Goal: Task Accomplishment & Management: Complete application form

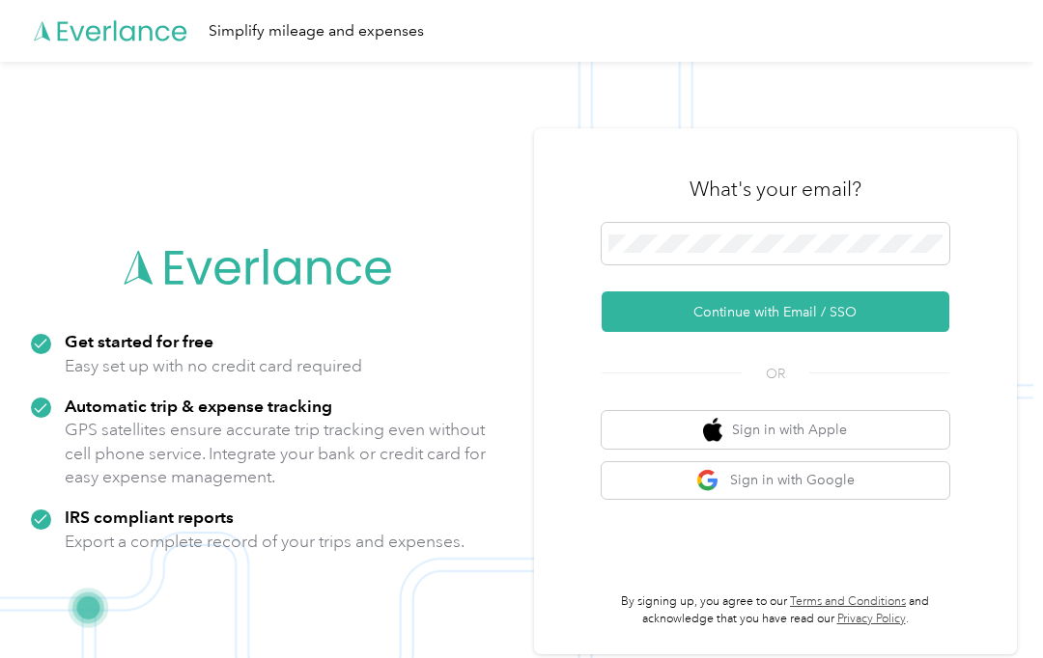
click at [817, 332] on button "Continue with Email / SSO" at bounding box center [776, 312] width 348 height 41
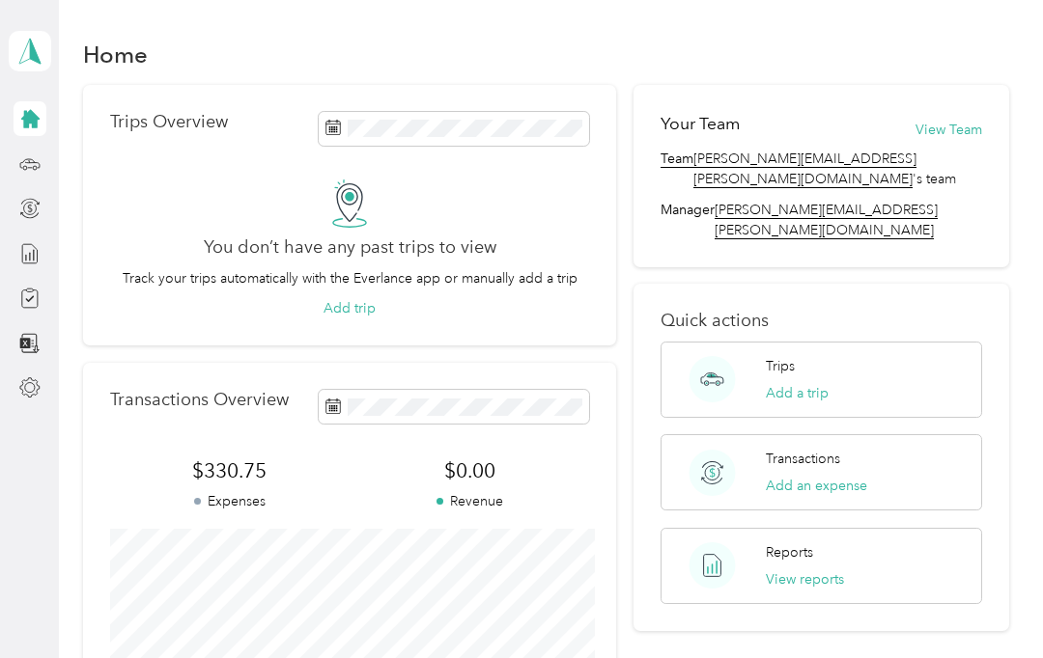
click at [39, 120] on icon at bounding box center [30, 119] width 18 height 18
click at [35, 257] on icon at bounding box center [29, 253] width 21 height 21
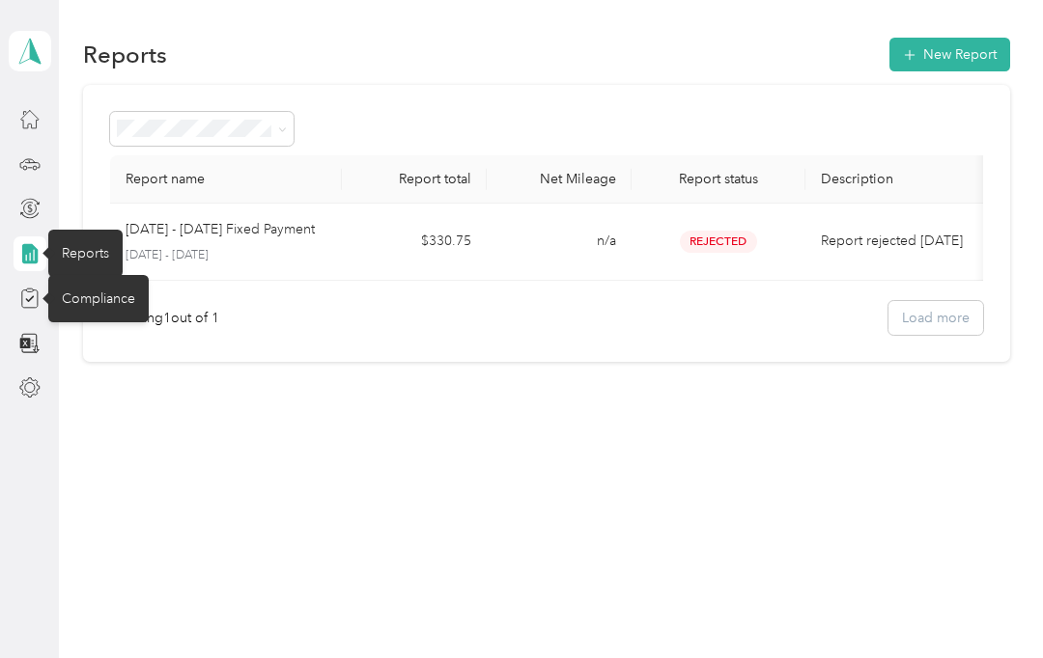
click at [39, 295] on icon at bounding box center [29, 298] width 21 height 21
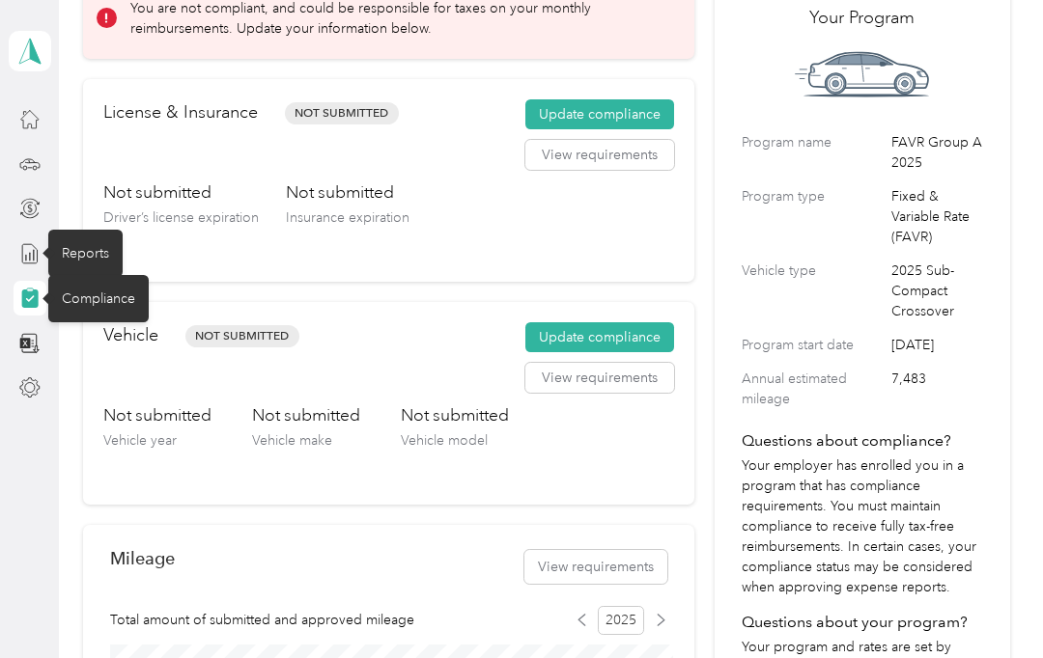
scroll to position [126, 0]
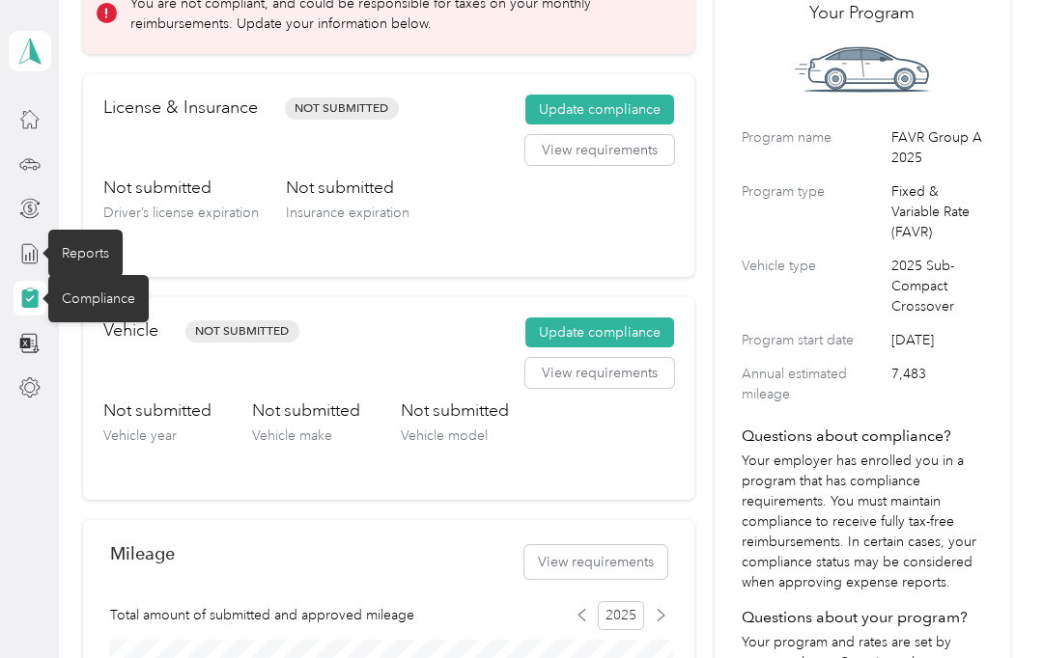
click at [611, 106] on button "Update compliance" at bounding box center [599, 110] width 149 height 31
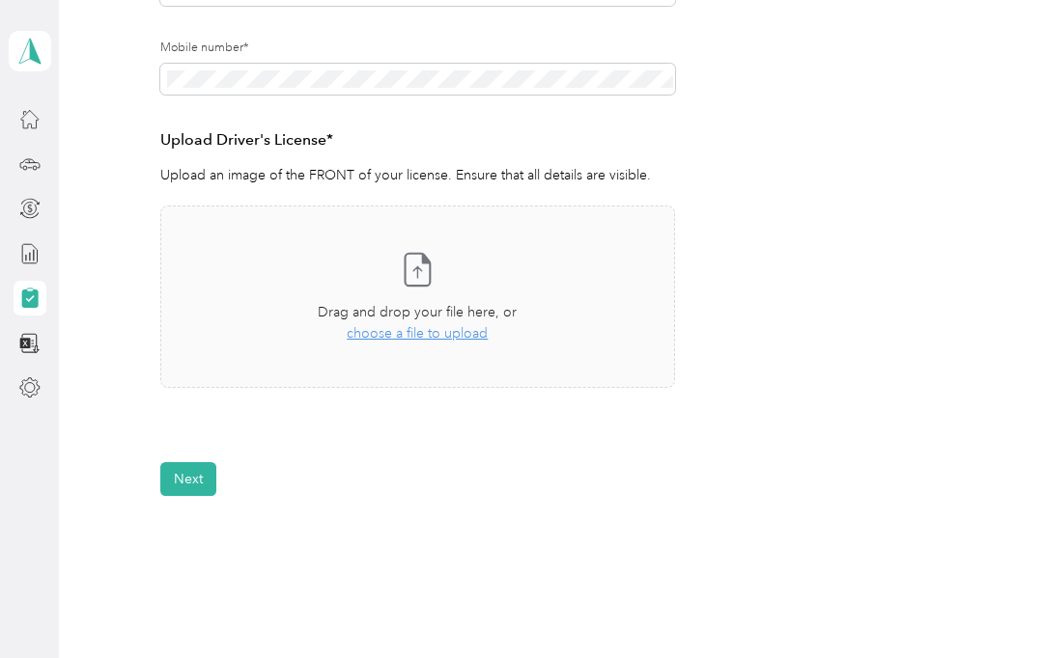
scroll to position [430, 0]
click at [437, 341] on span "choose a file to upload" at bounding box center [417, 335] width 141 height 16
click at [431, 336] on span "choose a file to upload" at bounding box center [417, 335] width 141 height 16
click at [425, 341] on span "choose a file to upload" at bounding box center [417, 335] width 141 height 16
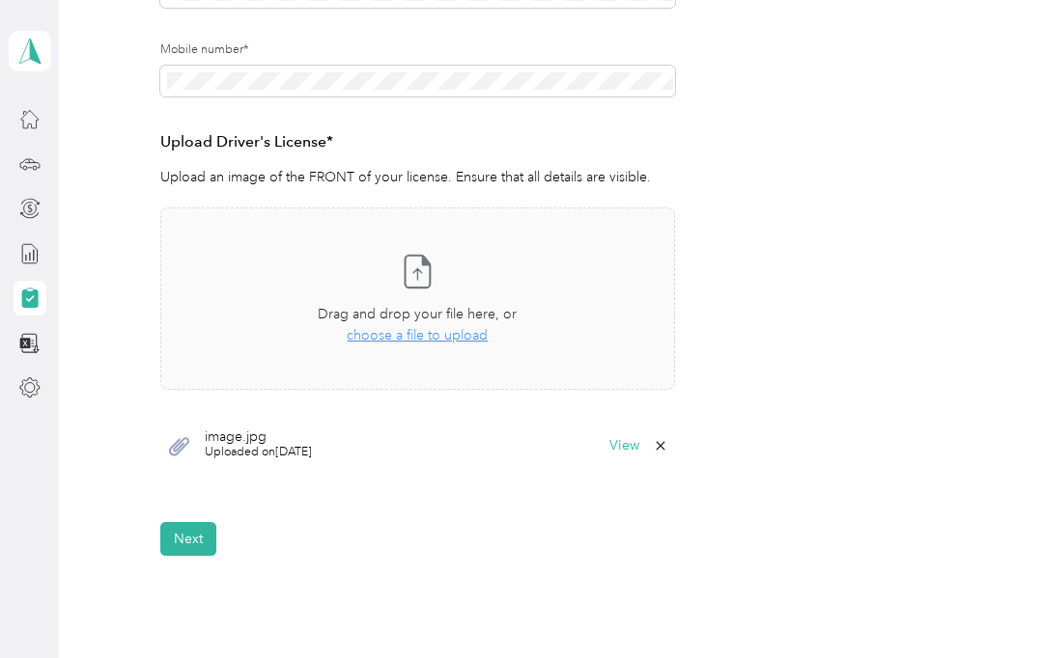
click at [192, 544] on button "Next" at bounding box center [188, 539] width 56 height 34
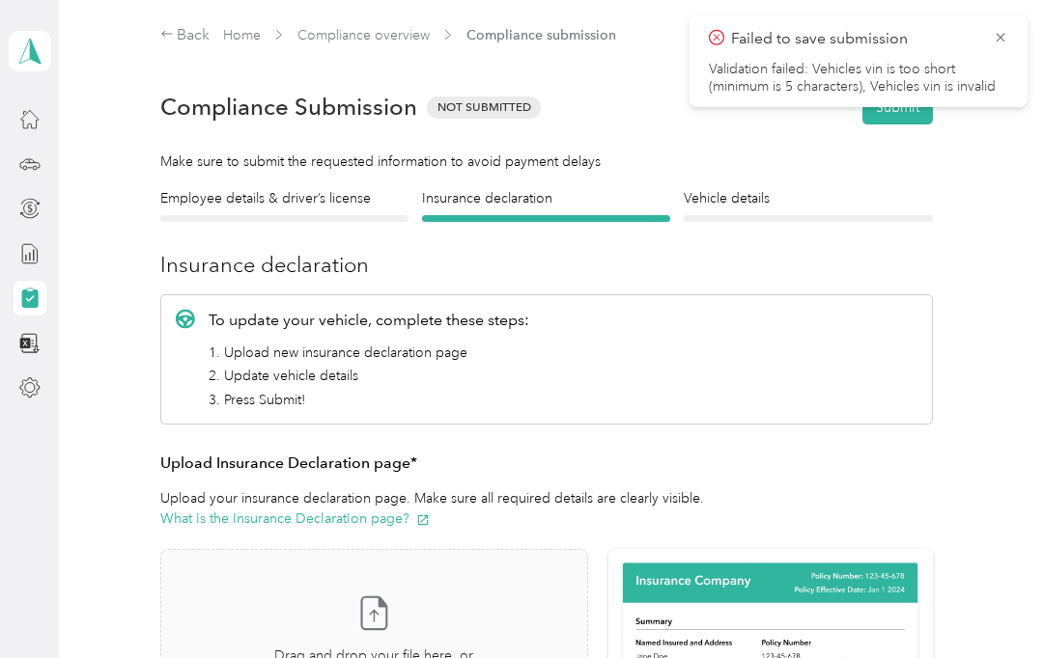
click at [1006, 30] on icon at bounding box center [1000, 37] width 15 height 17
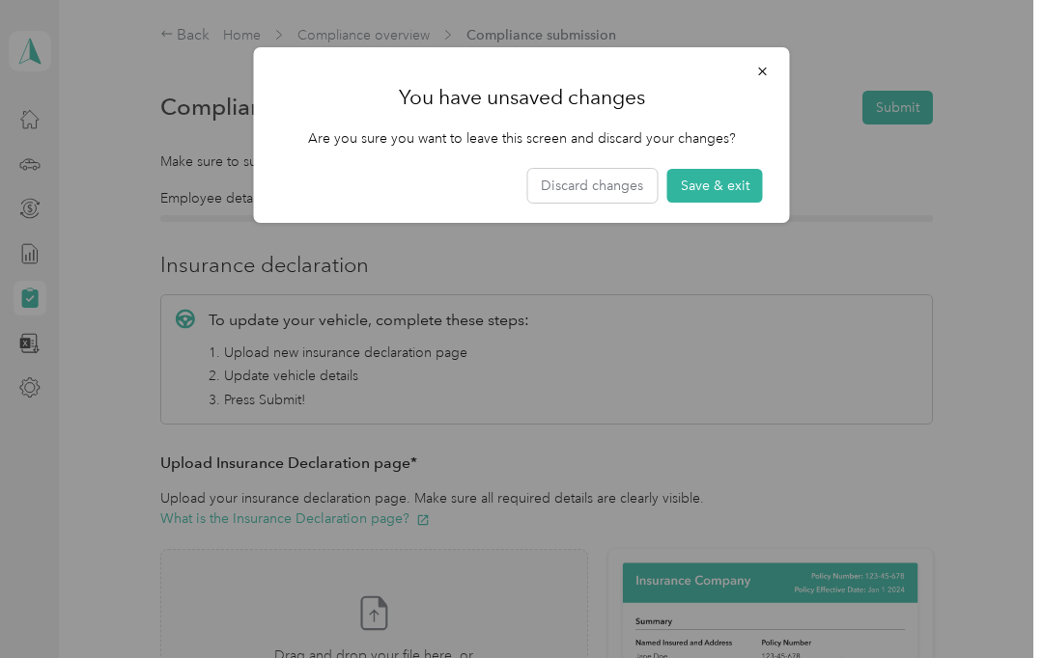
click at [620, 187] on button "Discard changes" at bounding box center [591, 186] width 129 height 34
click at [758, 75] on icon "button" at bounding box center [763, 72] width 14 height 14
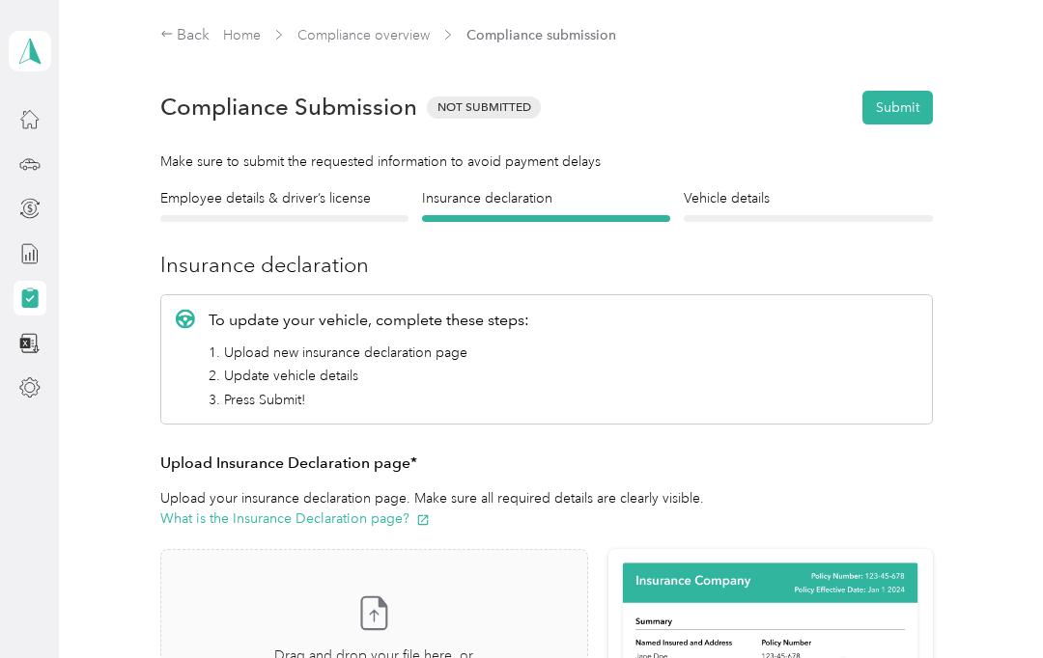
click at [386, 42] on link "Compliance overview" at bounding box center [363, 35] width 132 height 16
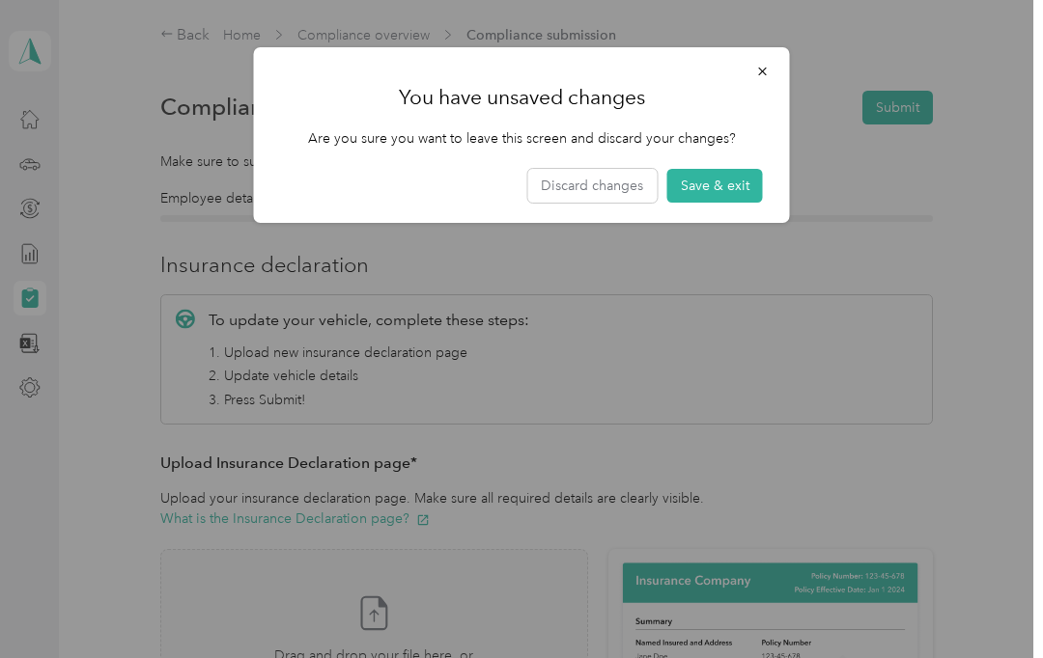
click at [604, 193] on button "Discard changes" at bounding box center [591, 186] width 129 height 34
click at [758, 75] on icon "button" at bounding box center [763, 72] width 14 height 14
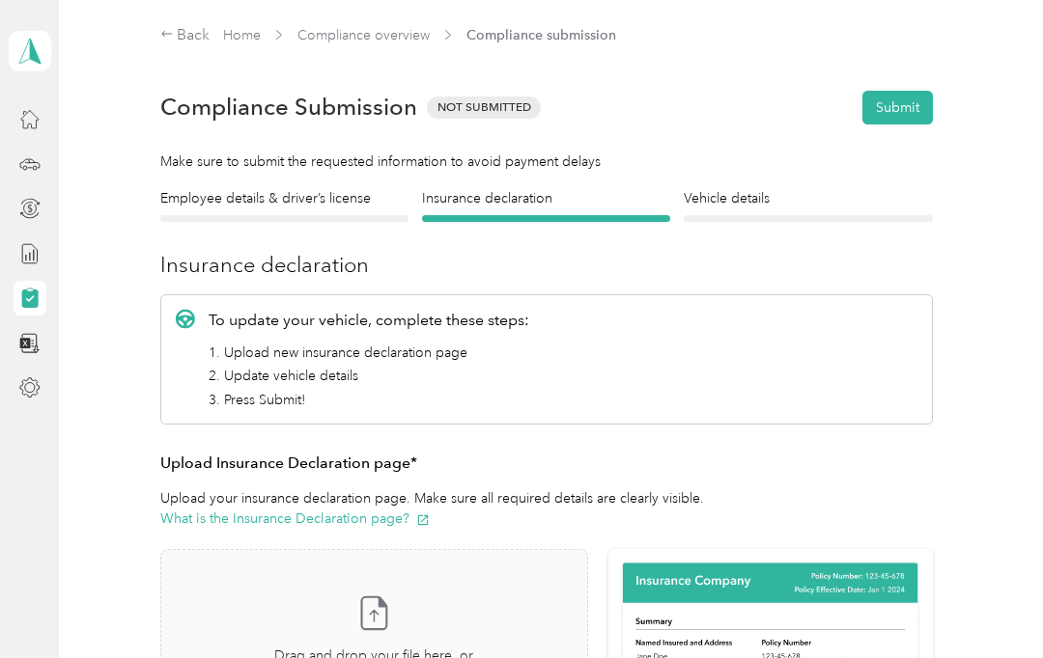
click at [306, 210] on div "Employee details & driver’s license License" at bounding box center [284, 205] width 248 height 34
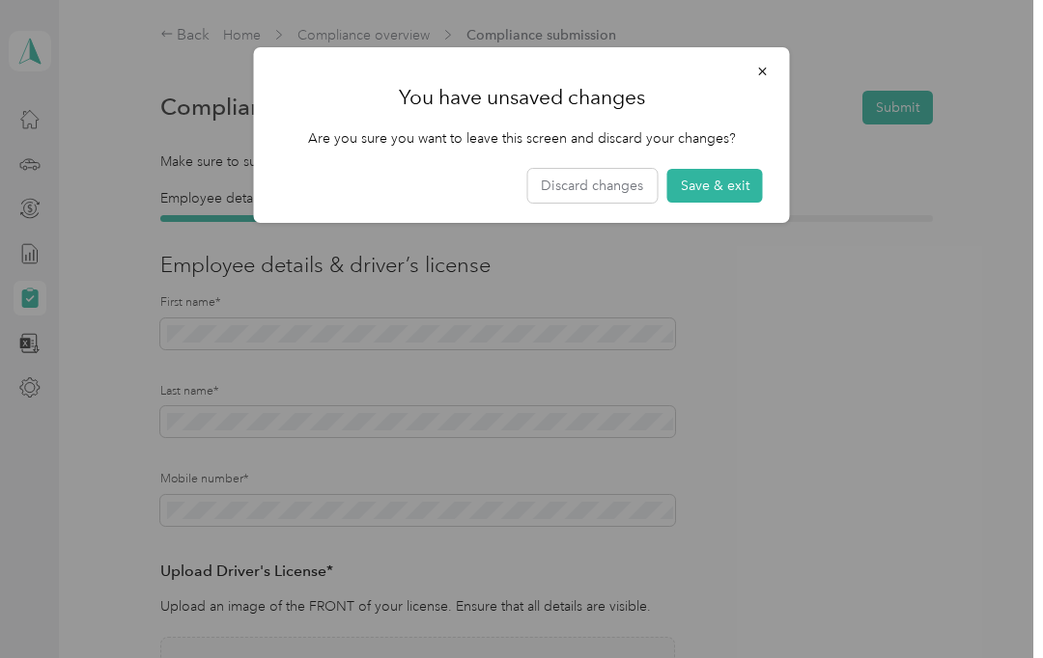
click at [723, 192] on button "Save & exit" at bounding box center [715, 186] width 96 height 34
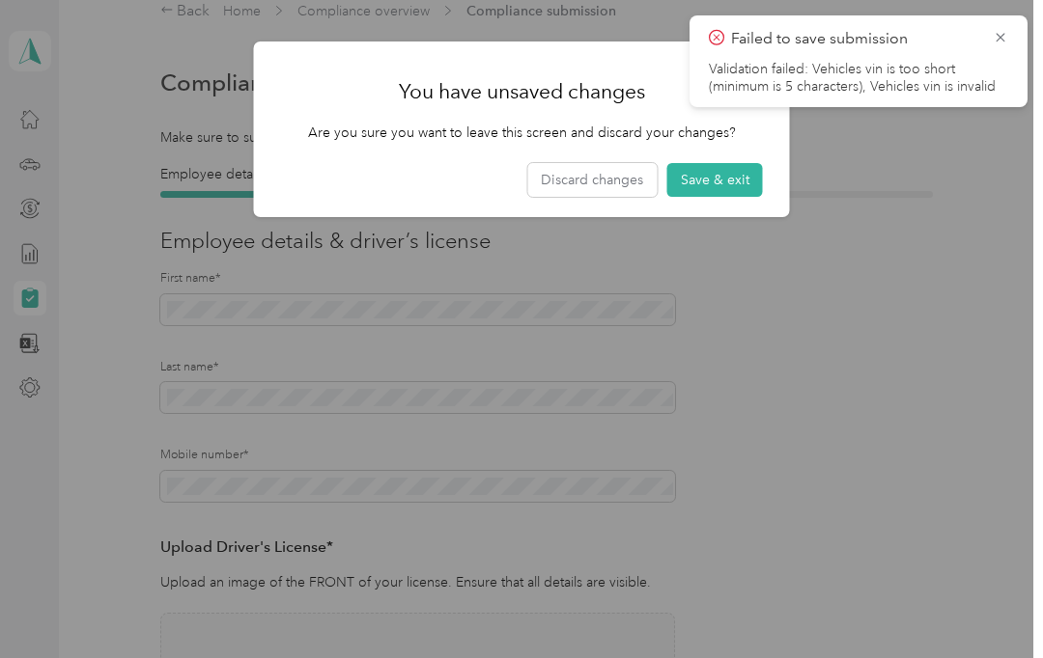
scroll to position [81, 0]
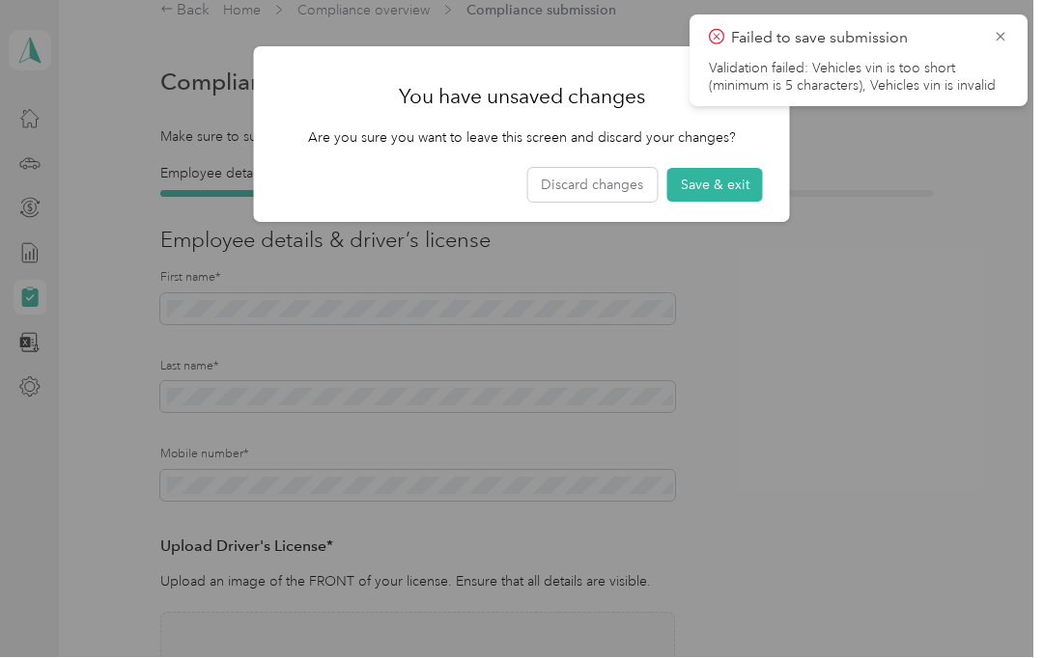
click at [628, 193] on button "Discard changes" at bounding box center [591, 186] width 129 height 34
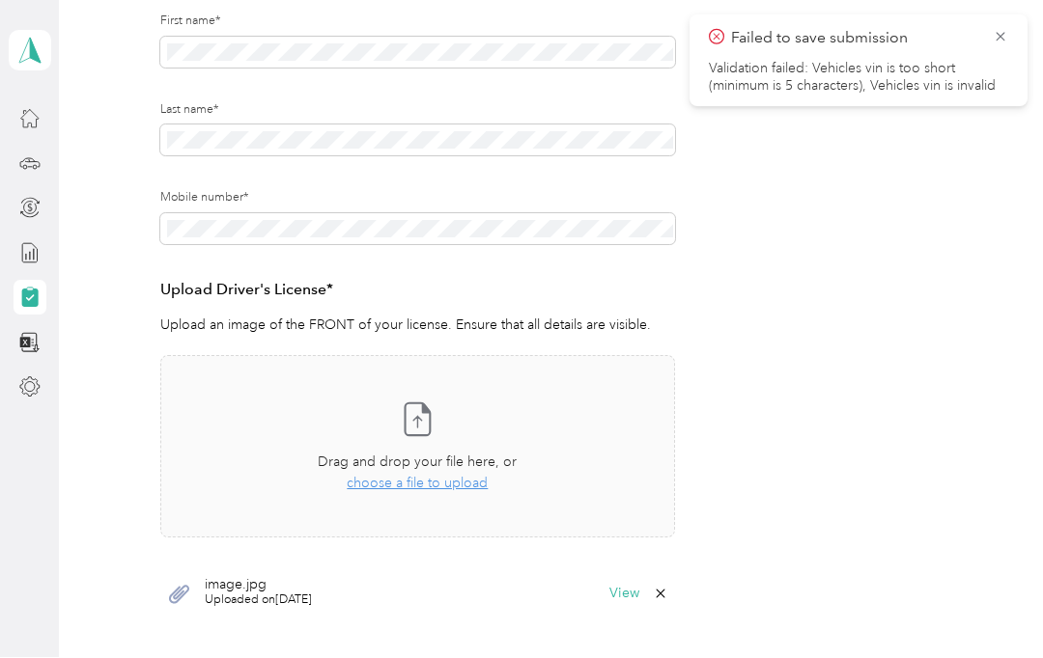
scroll to position [281, 0]
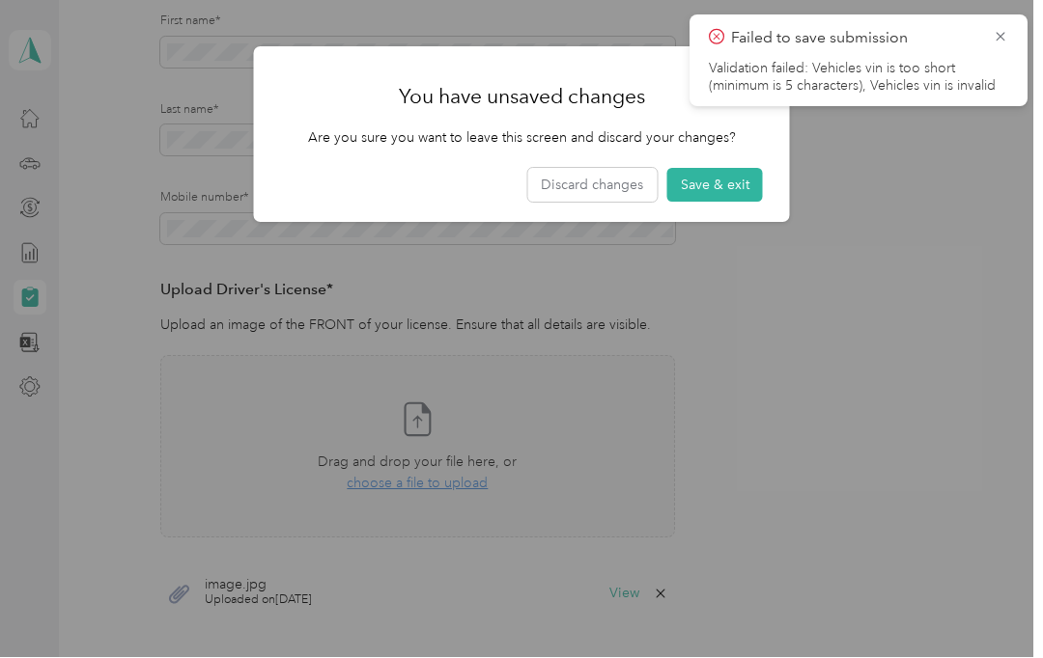
click at [462, 410] on div at bounding box center [521, 329] width 1043 height 658
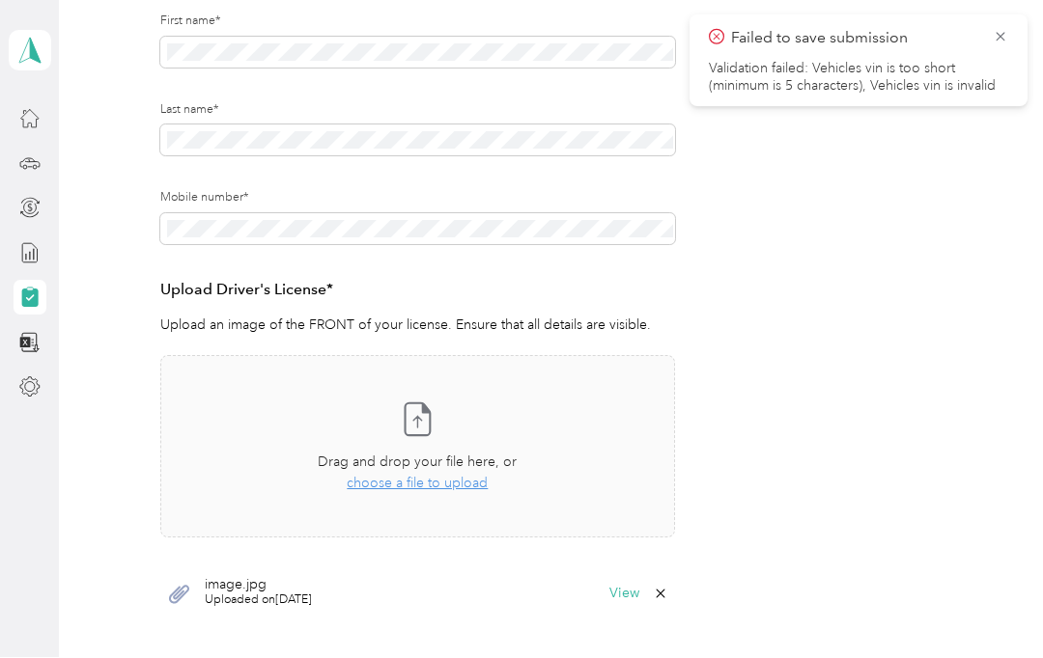
click at [451, 476] on span "choose a file to upload" at bounding box center [417, 484] width 141 height 16
click at [664, 566] on div "image.jpg Uploaded on 9/2/2025 View" at bounding box center [417, 595] width 515 height 58
click at [664, 587] on icon at bounding box center [660, 594] width 15 height 15
click at [627, 591] on button "Yes" at bounding box center [619, 606] width 38 height 31
click at [470, 410] on div "Take a photo or choose a photo from your library Drag and drop your file here, …" at bounding box center [418, 448] width 482 height 150
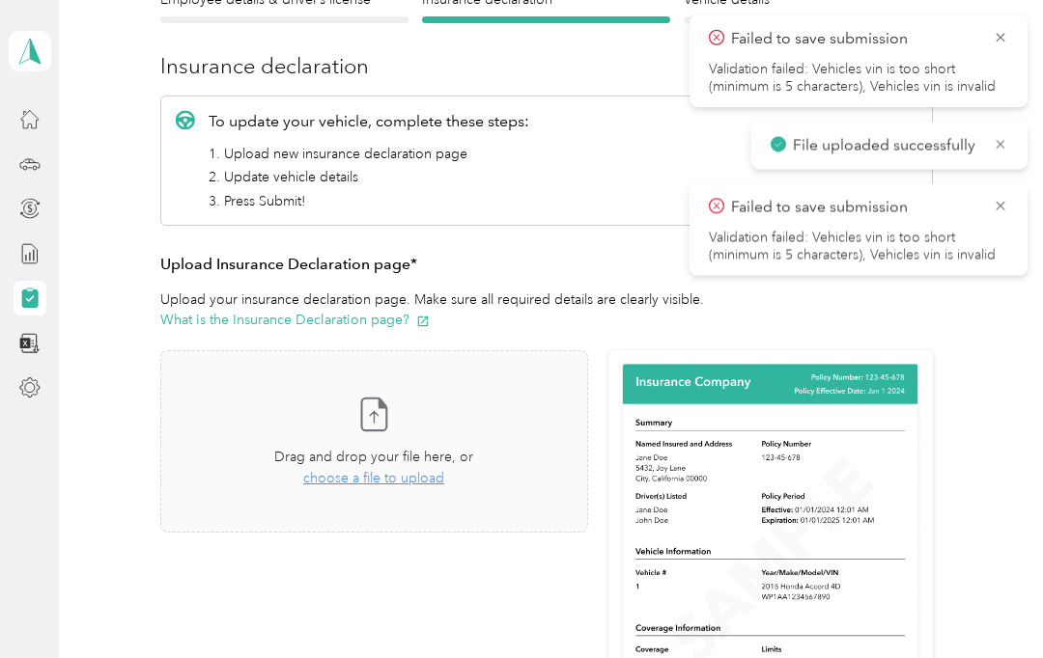
scroll to position [23, 0]
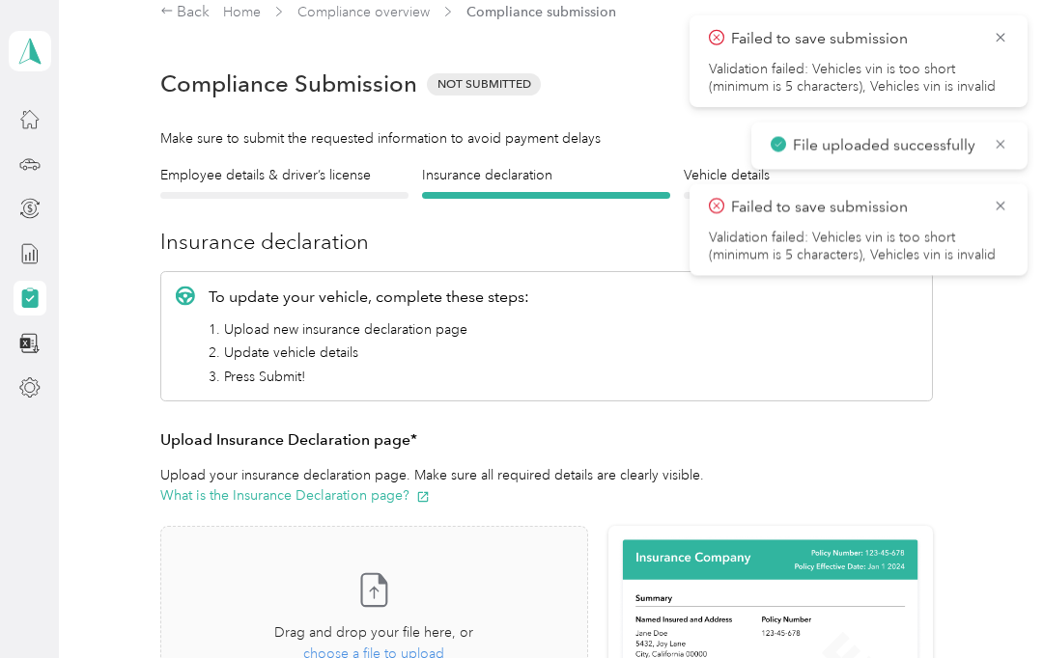
click at [1004, 206] on icon at bounding box center [1000, 205] width 15 height 17
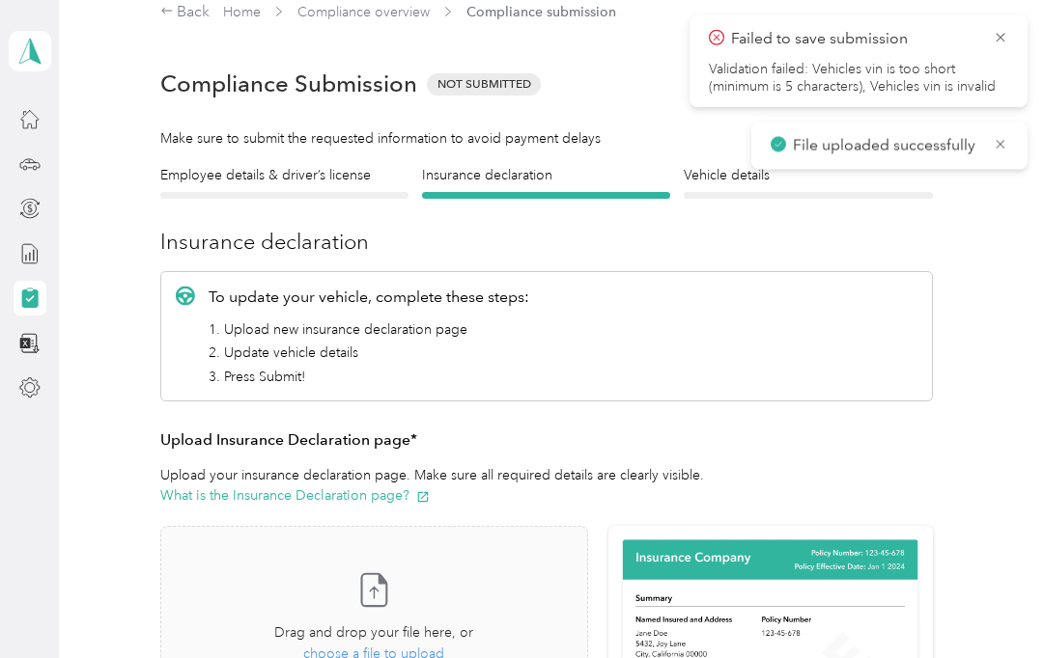
click at [997, 43] on icon at bounding box center [1000, 37] width 15 height 17
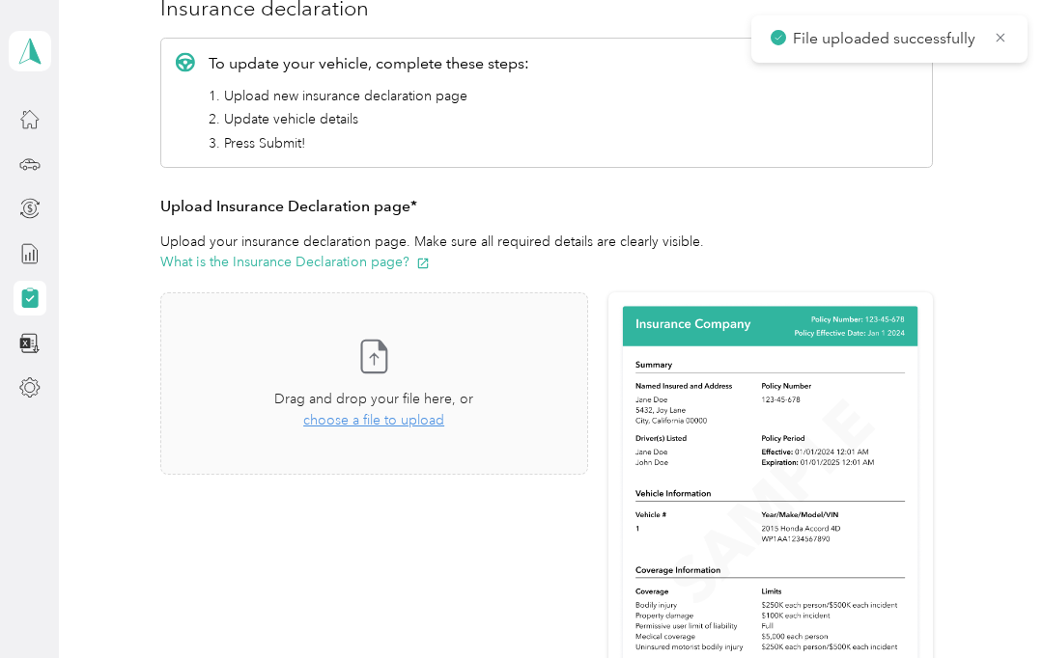
scroll to position [260, 0]
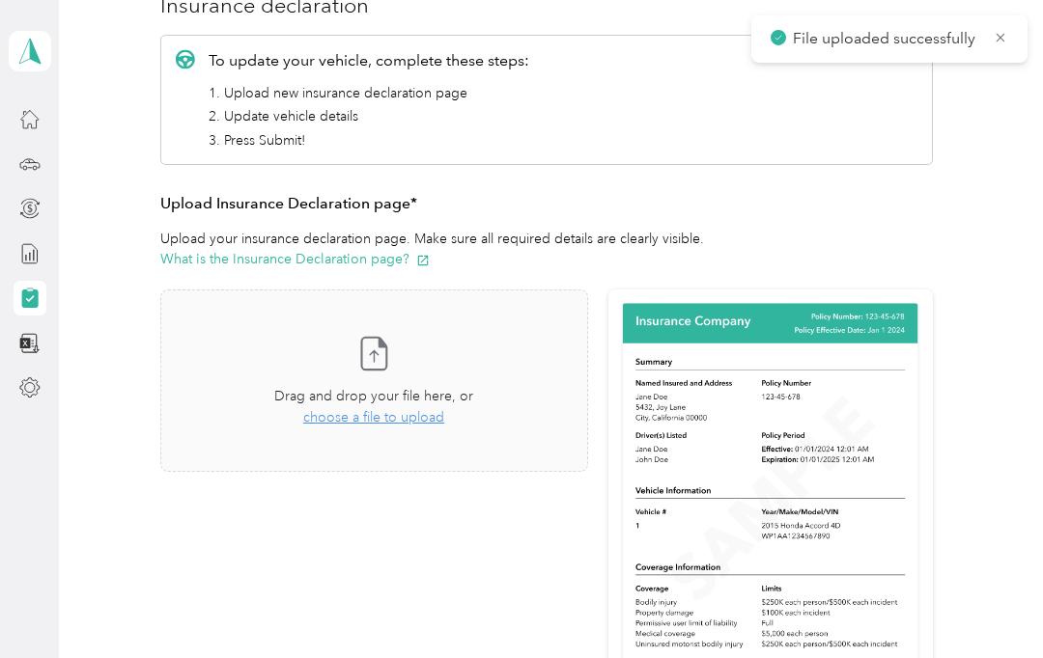
click at [423, 259] on icon "button" at bounding box center [423, 261] width 14 height 14
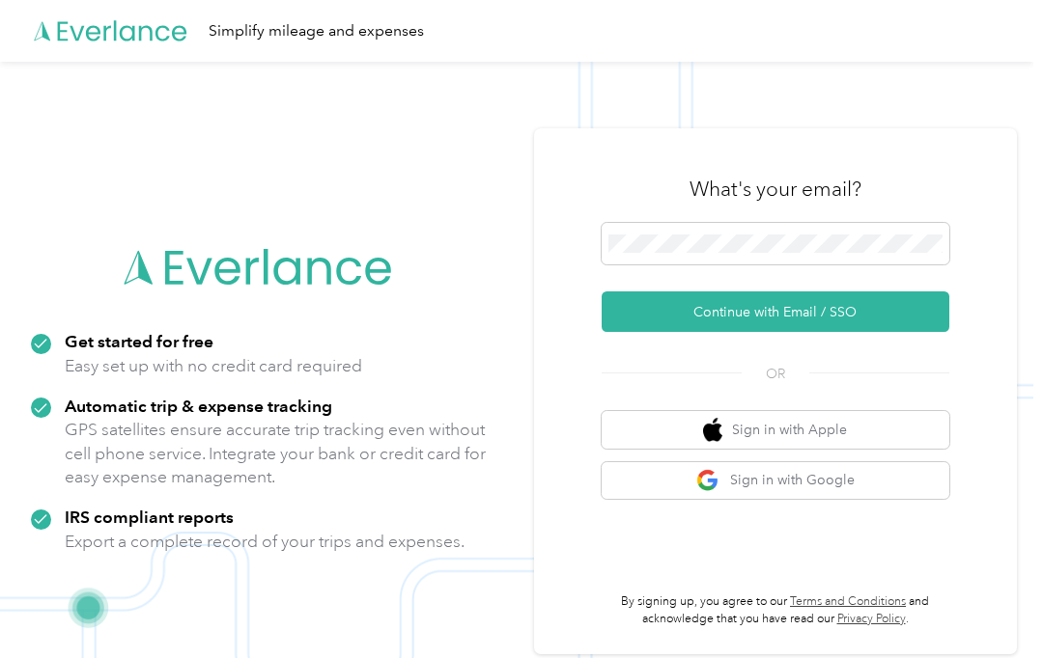
click at [903, 332] on button "Continue with Email / SSO" at bounding box center [776, 312] width 348 height 41
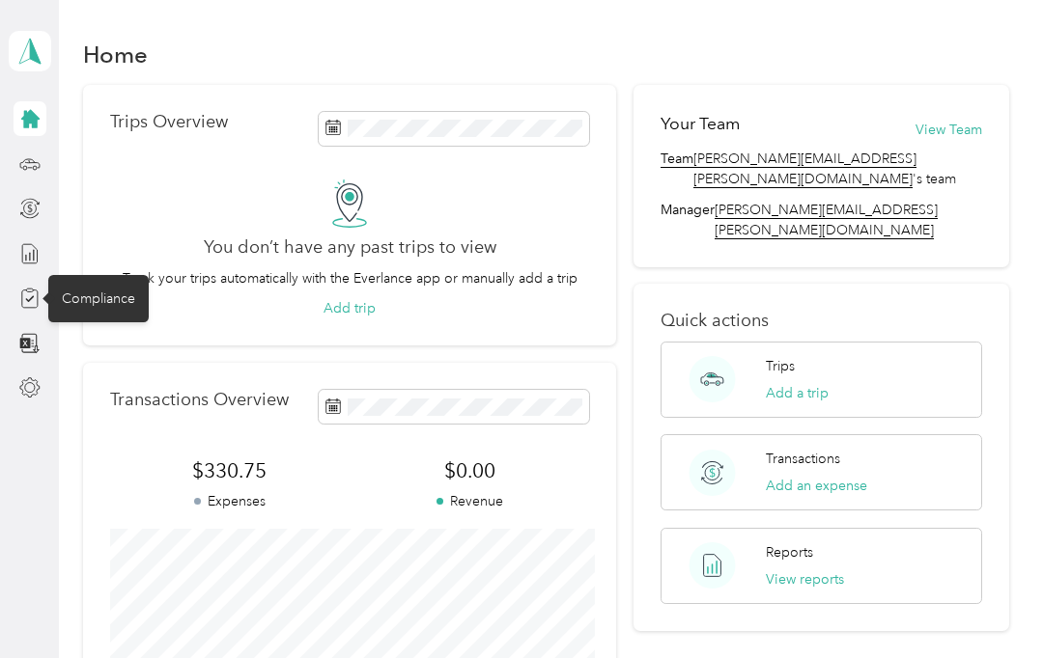
click at [118, 302] on div "Compliance" at bounding box center [98, 298] width 100 height 47
click at [114, 294] on div "Compliance" at bounding box center [98, 298] width 100 height 47
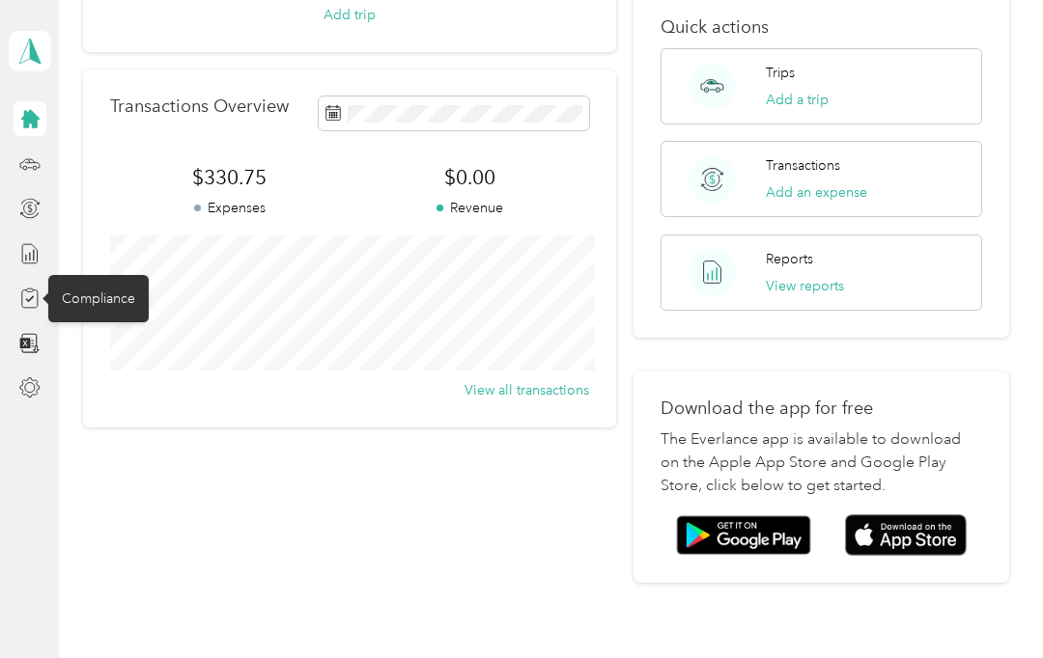
scroll to position [293, 0]
click at [37, 305] on icon at bounding box center [28, 299] width 15 height 17
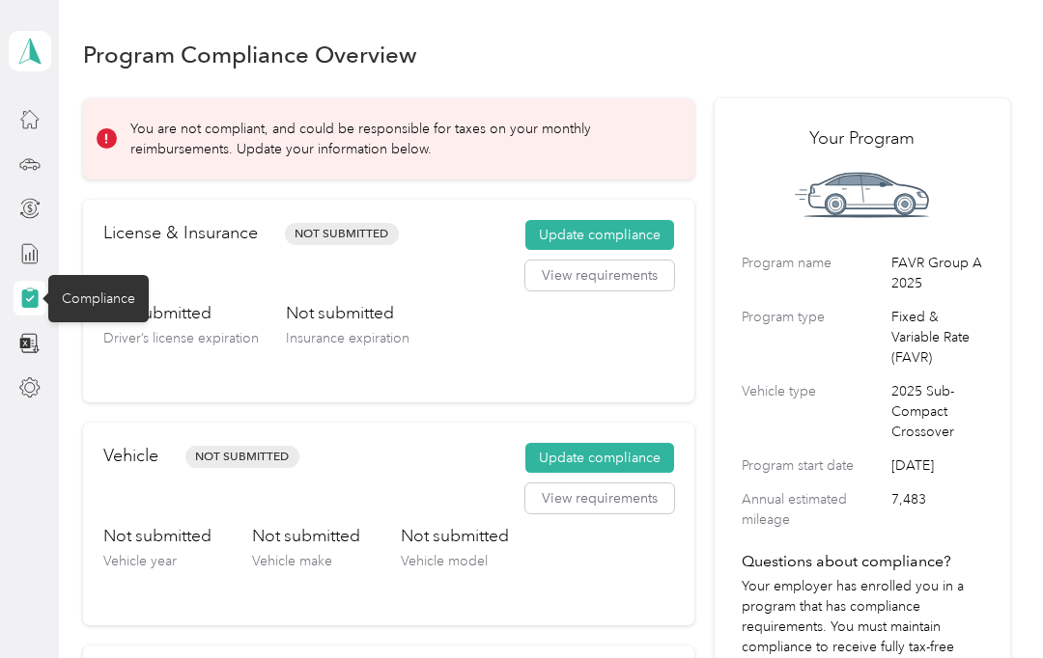
click at [637, 230] on button "Update compliance" at bounding box center [599, 235] width 149 height 31
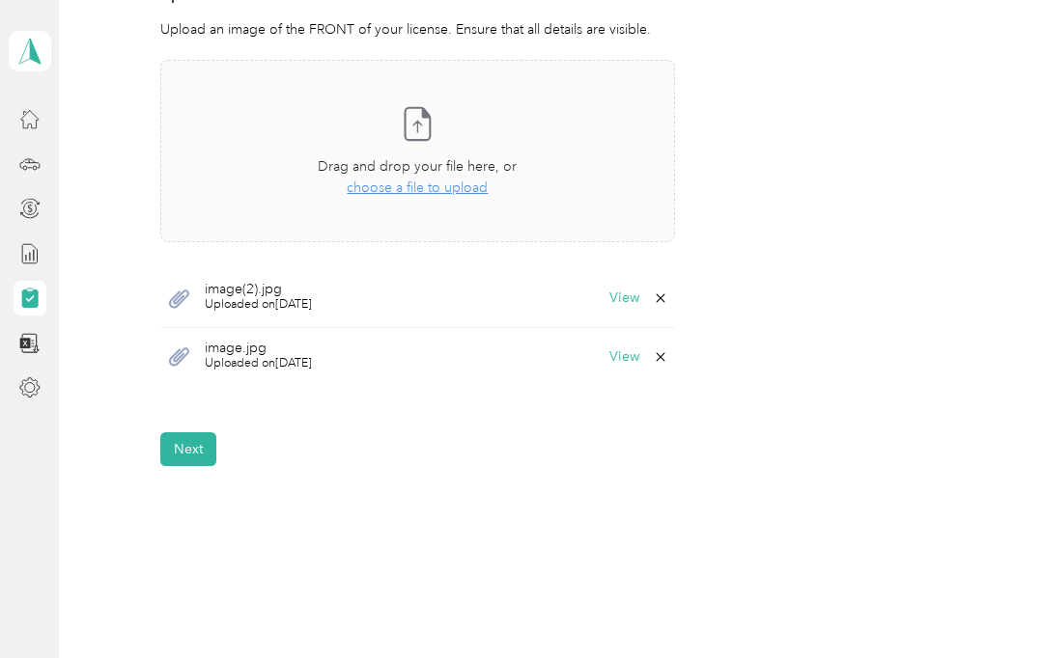
scroll to position [578, 0]
click at [668, 355] on icon at bounding box center [660, 356] width 15 height 15
click at [378, 420] on form "Employee details & driver’s license License Insurance declaration Insurance Veh…" at bounding box center [546, 37] width 772 height 855
click at [263, 354] on span "Uploaded on [DATE]" at bounding box center [258, 362] width 107 height 17
click at [235, 354] on span "Uploaded on [DATE]" at bounding box center [258, 362] width 107 height 17
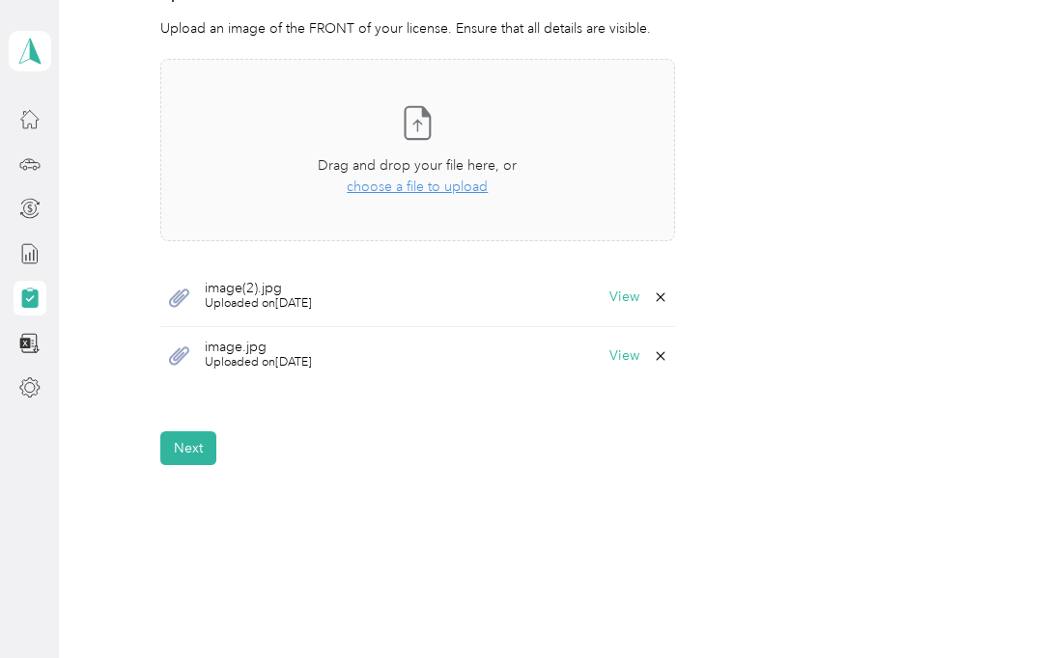
click at [189, 361] on icon at bounding box center [179, 356] width 24 height 24
click at [289, 367] on span "Uploaded on [DATE]" at bounding box center [258, 362] width 107 height 17
click at [289, 366] on span "Uploaded on [DATE]" at bounding box center [258, 362] width 107 height 17
click at [625, 357] on button "View" at bounding box center [624, 357] width 30 height 14
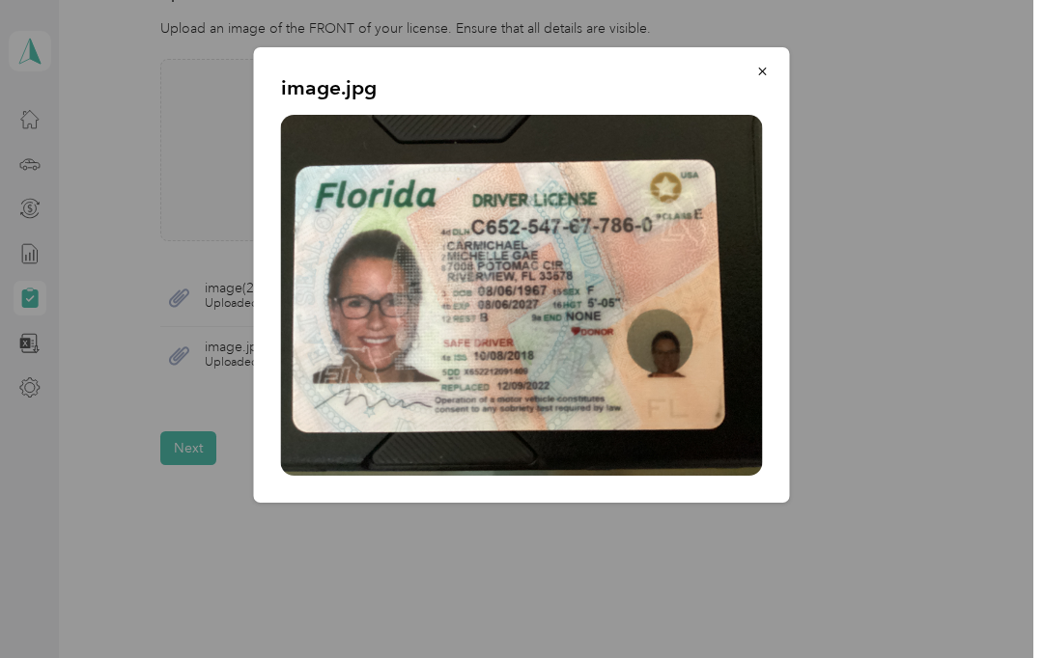
click at [772, 70] on button "button" at bounding box center [762, 71] width 41 height 34
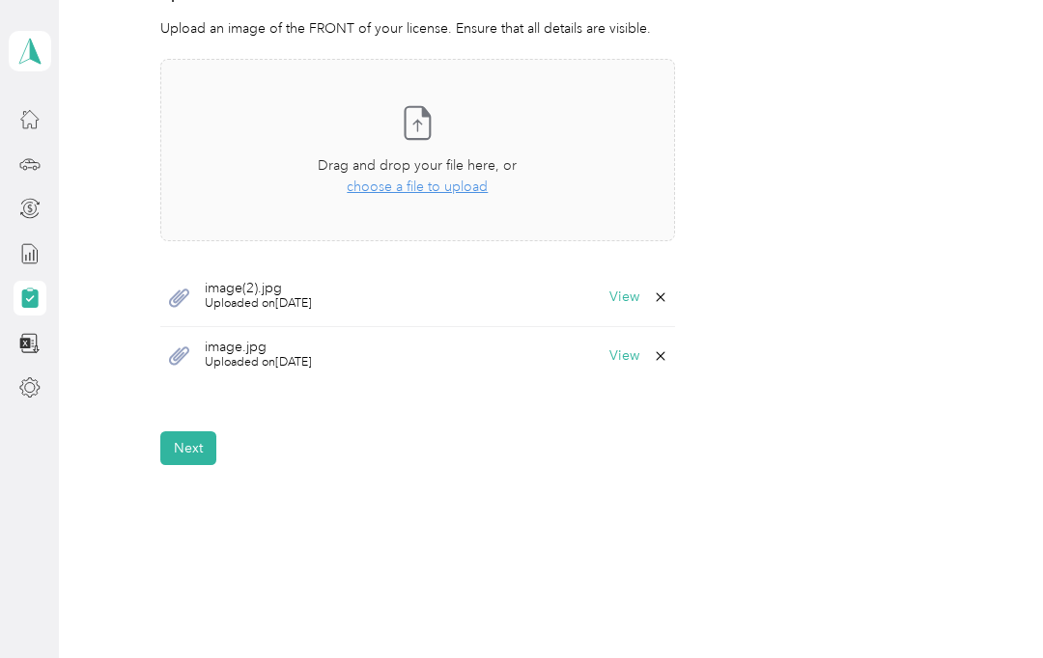
click at [624, 293] on button "View" at bounding box center [624, 298] width 30 height 14
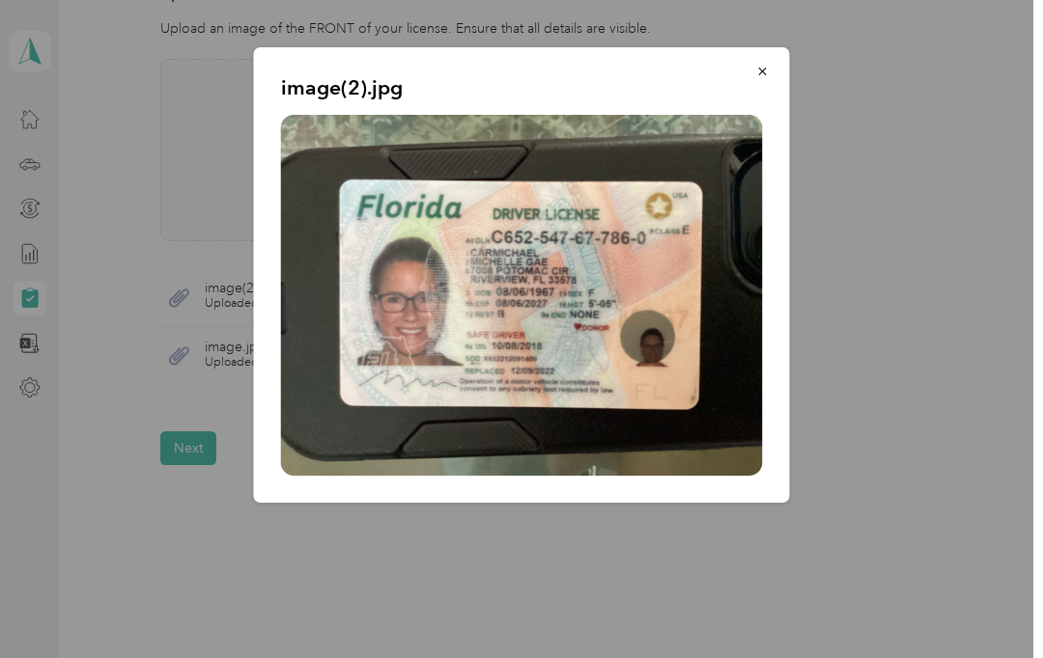
click at [771, 71] on button "button" at bounding box center [762, 71] width 41 height 34
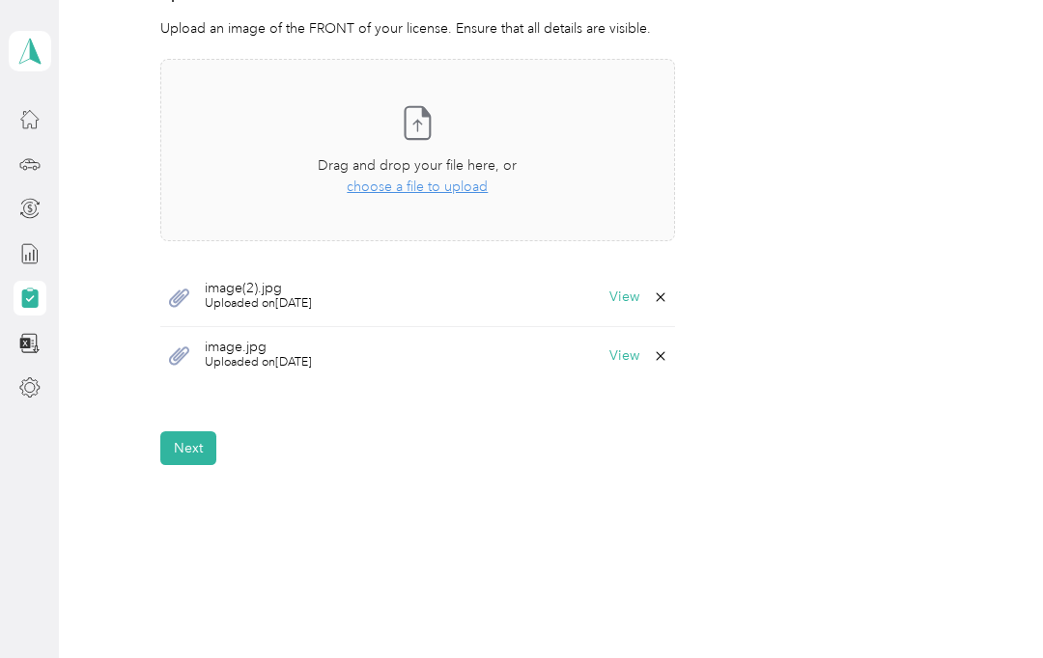
click at [665, 359] on icon at bounding box center [660, 356] width 15 height 15
click at [623, 377] on button "Yes" at bounding box center [619, 366] width 38 height 31
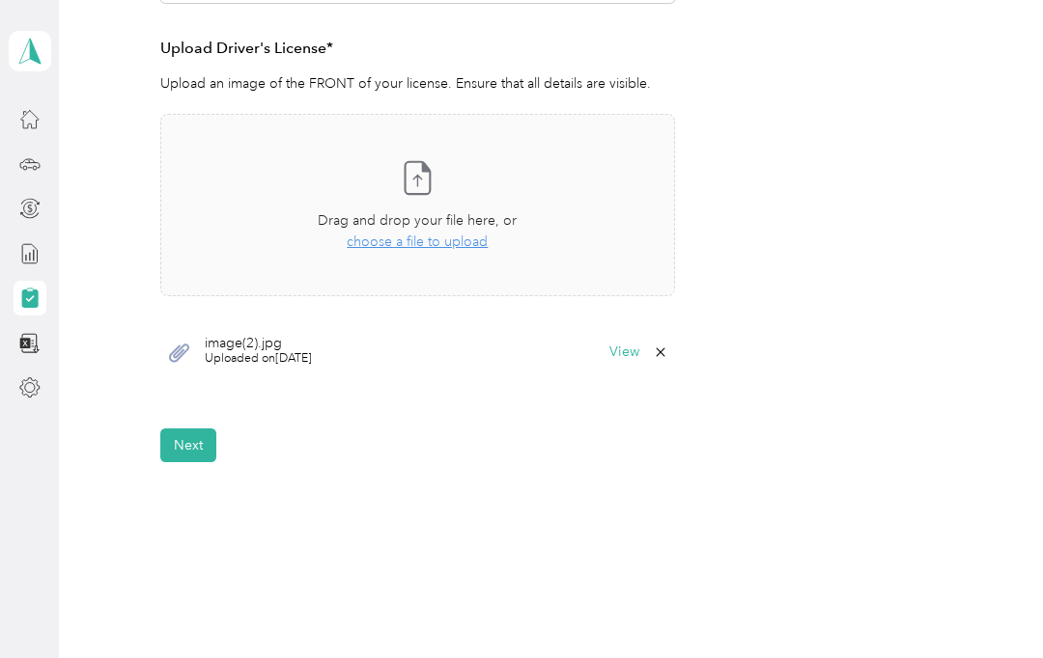
scroll to position [81, 0]
click at [202, 429] on button "Next" at bounding box center [188, 446] width 56 height 34
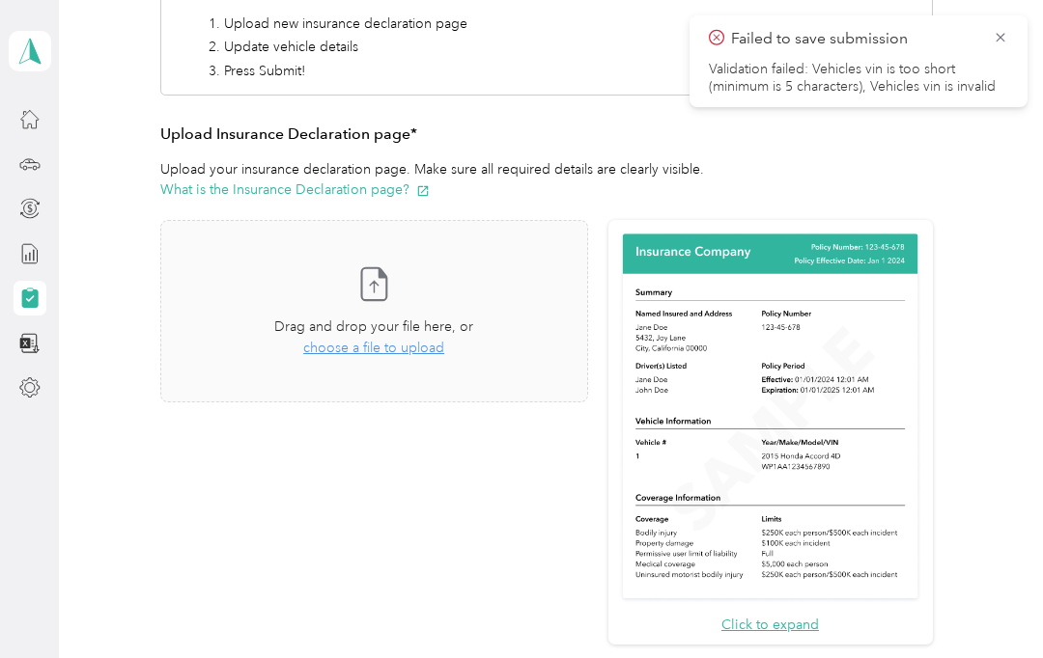
scroll to position [333, 0]
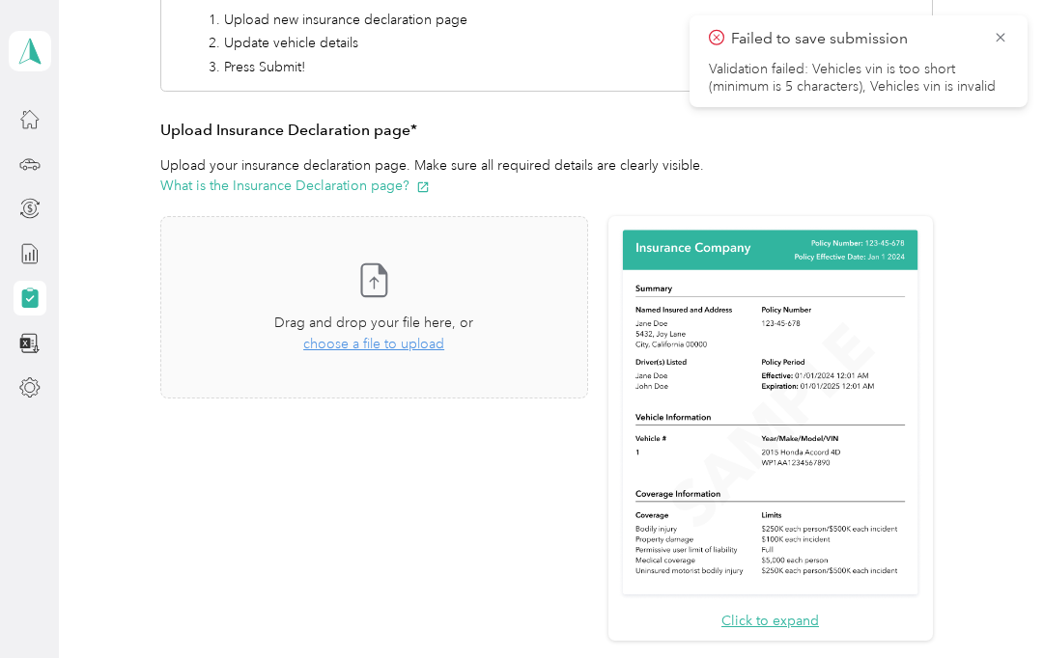
click at [447, 355] on div "Take a photo or choose a photo from your library Drag and drop your file here, …" at bounding box center [374, 308] width 395 height 150
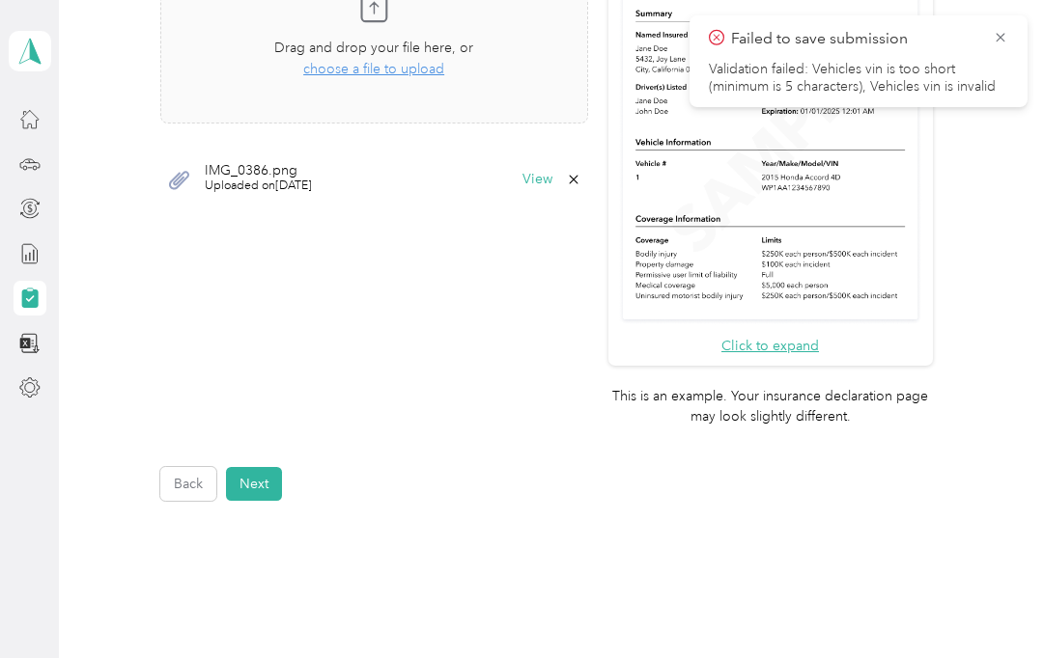
click at [274, 467] on button "Next" at bounding box center [254, 484] width 56 height 34
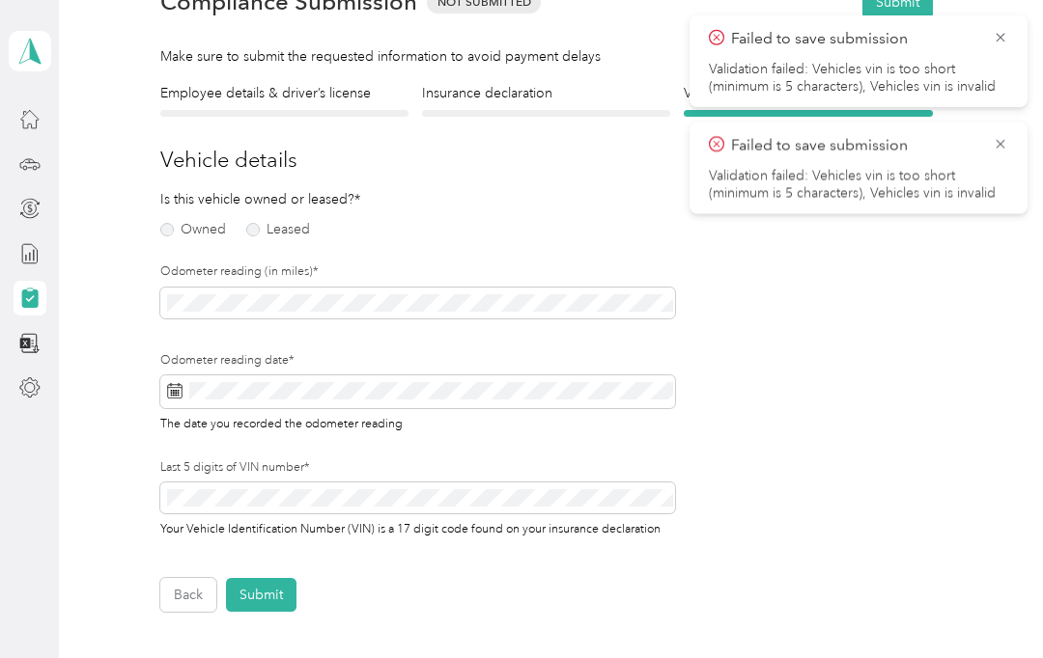
scroll to position [107, 0]
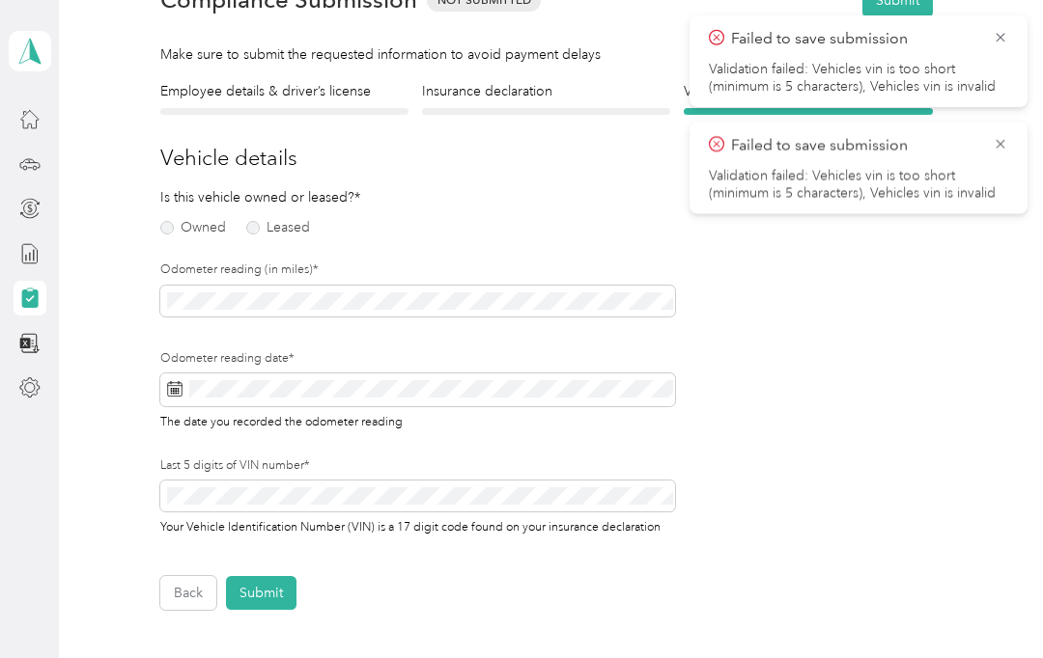
click at [260, 232] on label "Leased" at bounding box center [278, 228] width 64 height 14
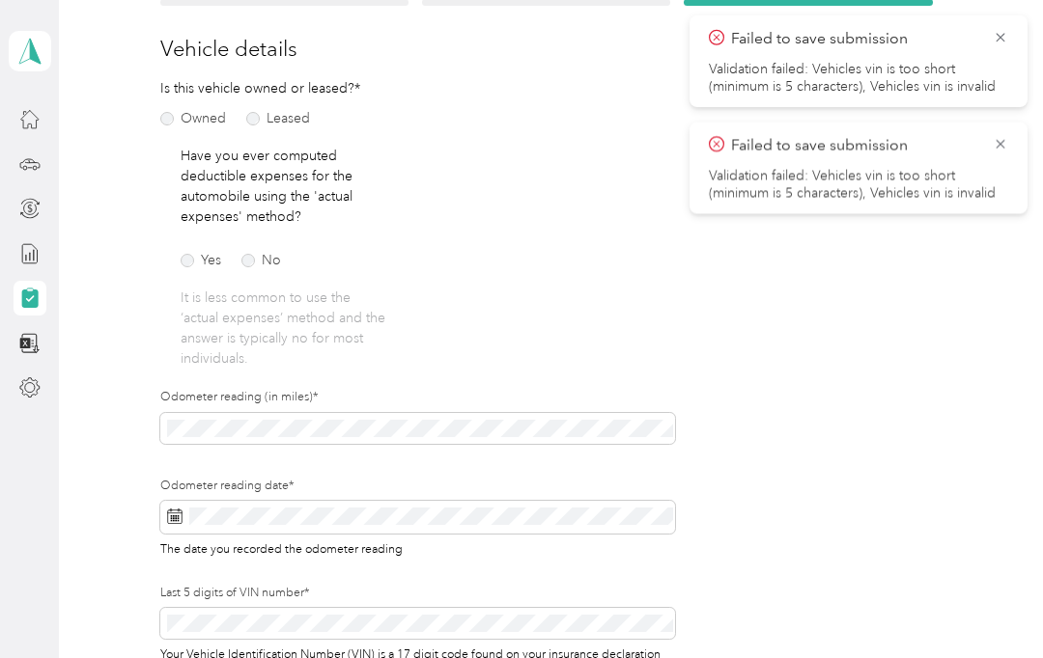
scroll to position [246, 0]
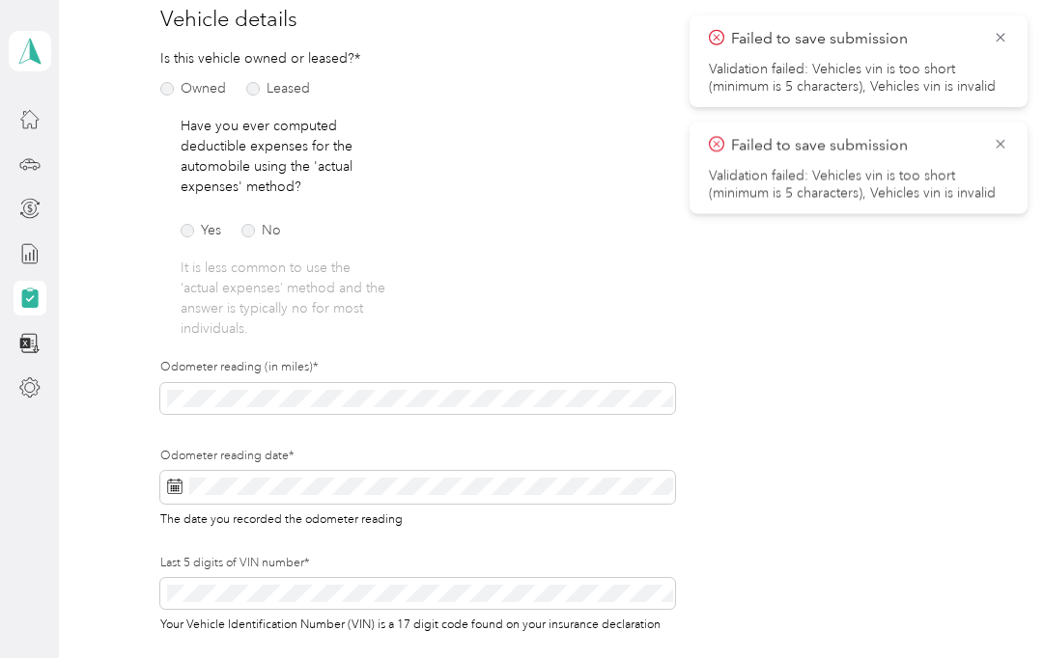
click at [251, 233] on label "No" at bounding box center [261, 231] width 40 height 14
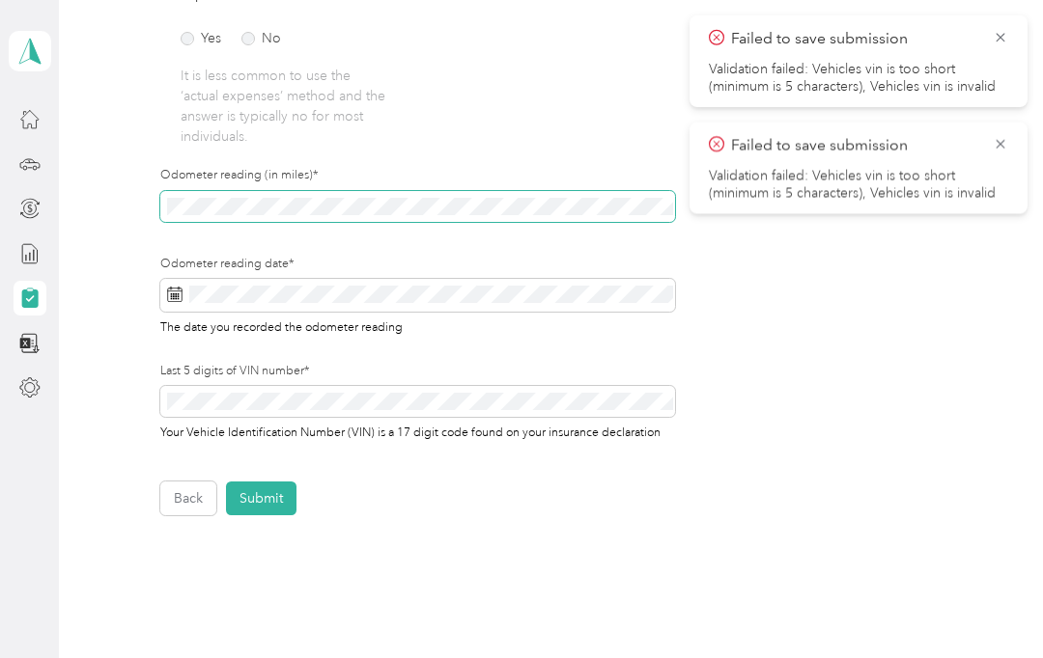
scroll to position [441, 0]
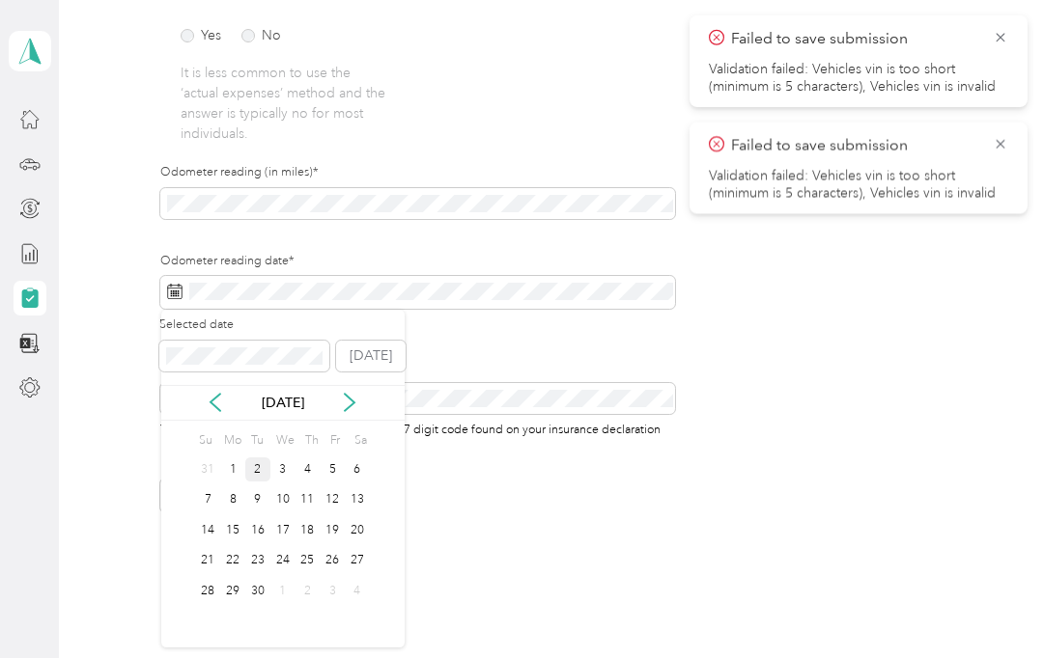
click at [271, 470] on div "3" at bounding box center [282, 470] width 25 height 24
click at [258, 465] on div "2" at bounding box center [257, 470] width 25 height 24
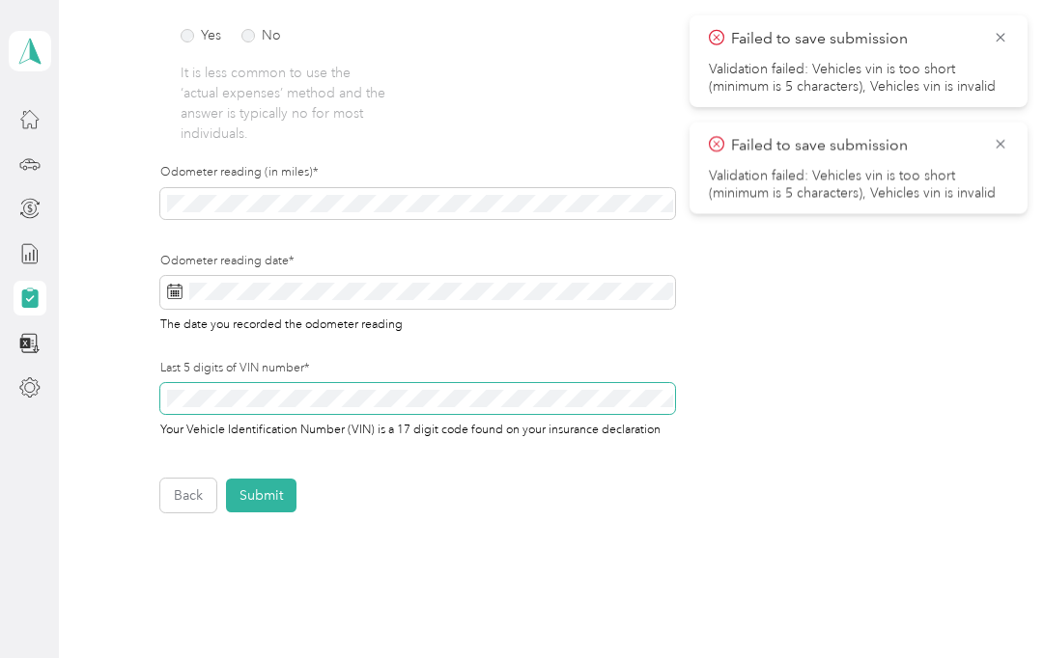
scroll to position [447, 0]
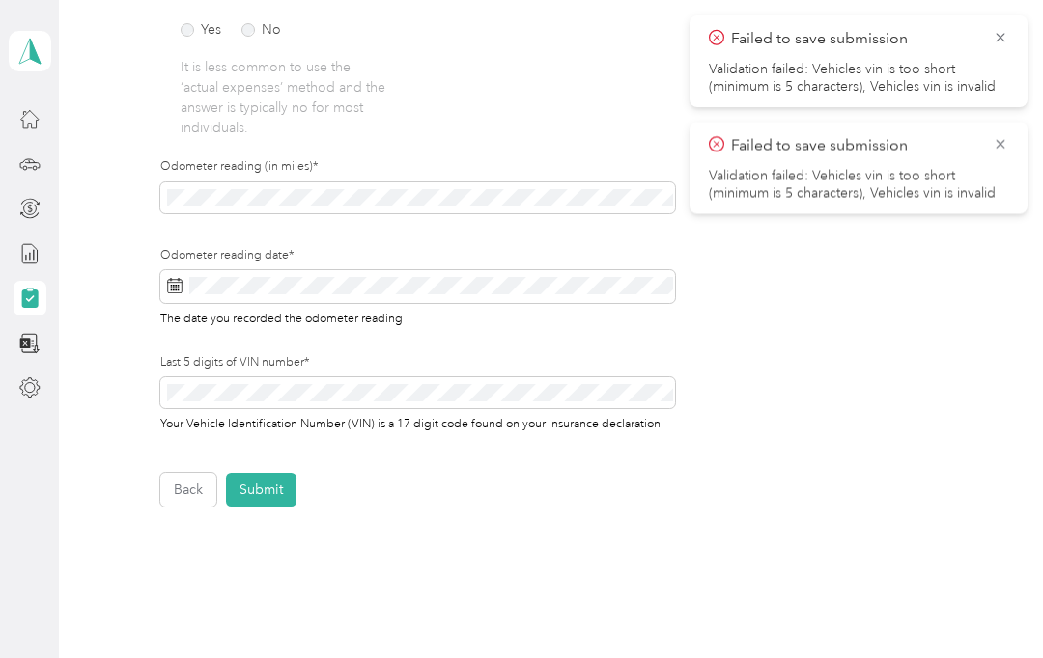
click at [286, 490] on button "Submit" at bounding box center [261, 490] width 70 height 34
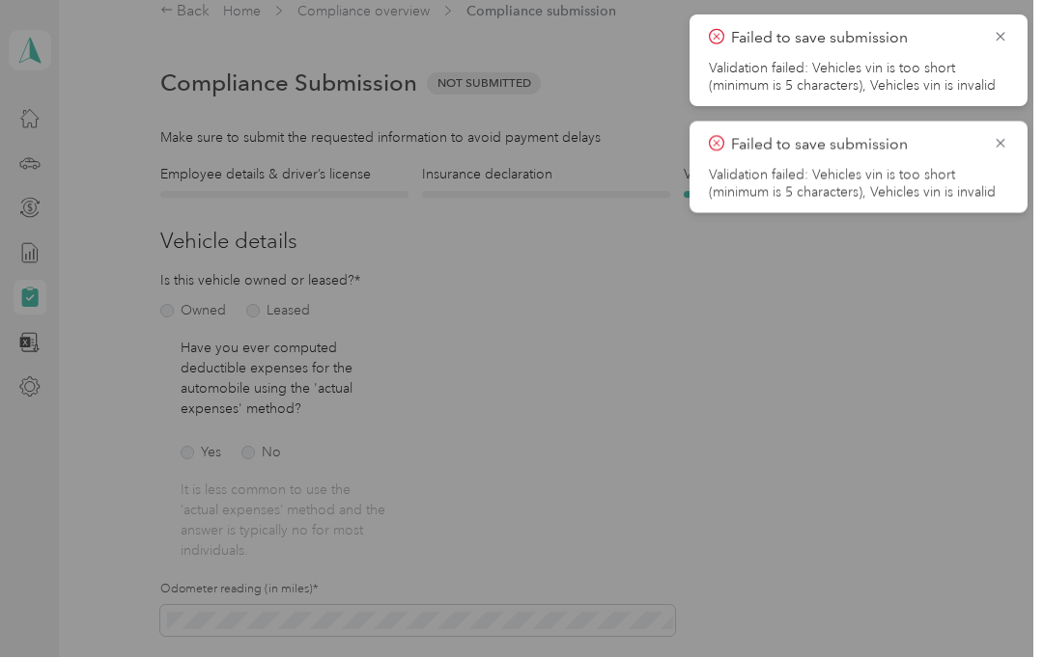
scroll to position [1, 0]
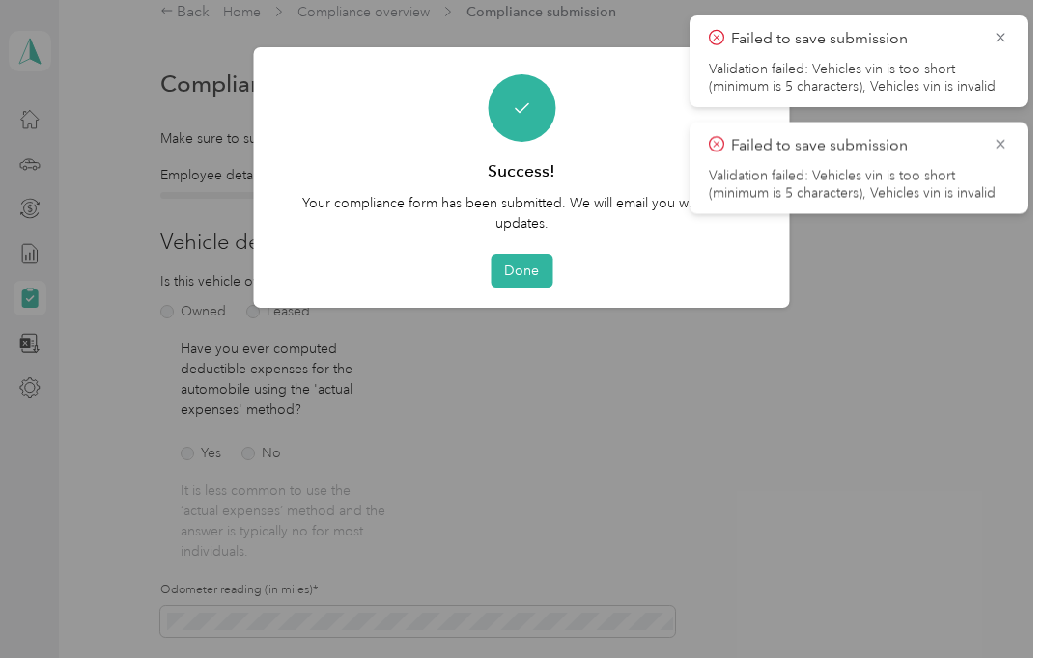
click at [527, 278] on button "Done" at bounding box center [521, 271] width 62 height 34
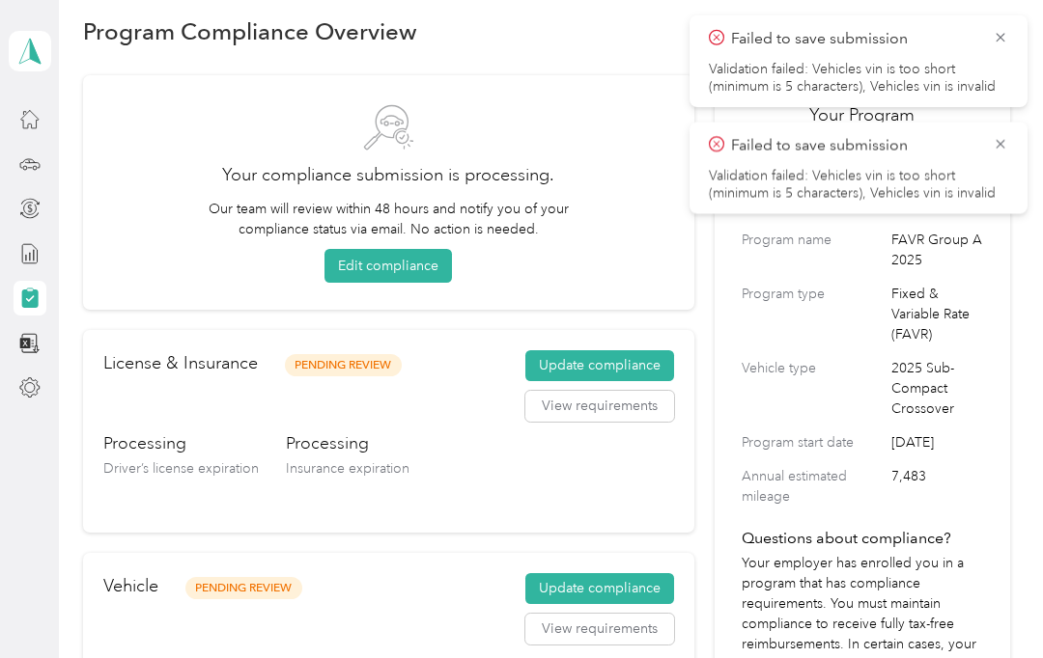
click at [998, 37] on icon at bounding box center [1000, 37] width 15 height 17
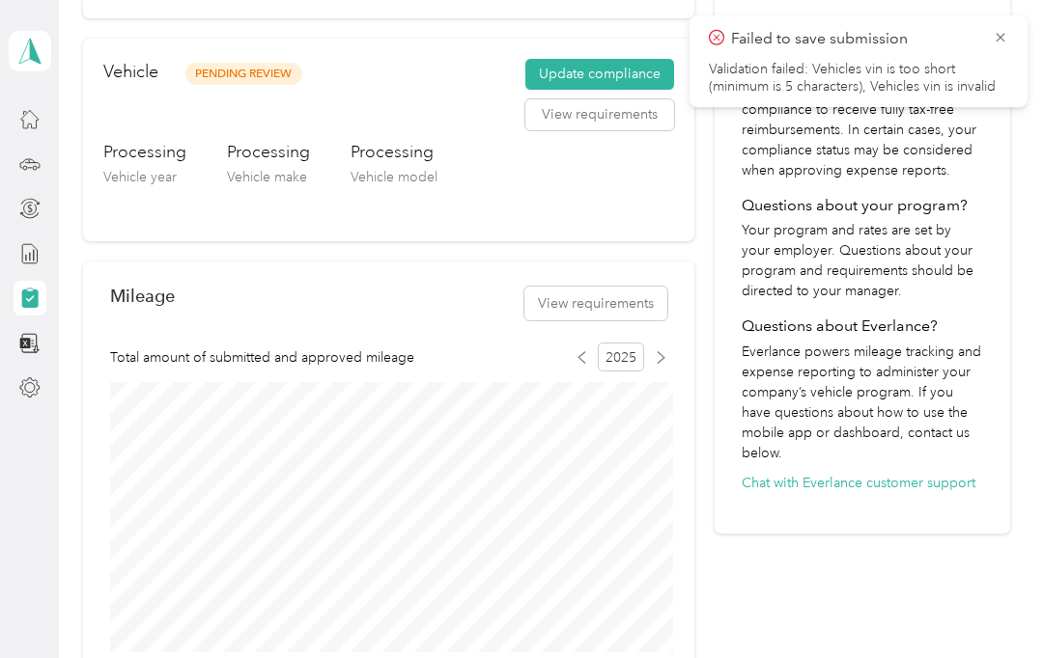
scroll to position [536, 0]
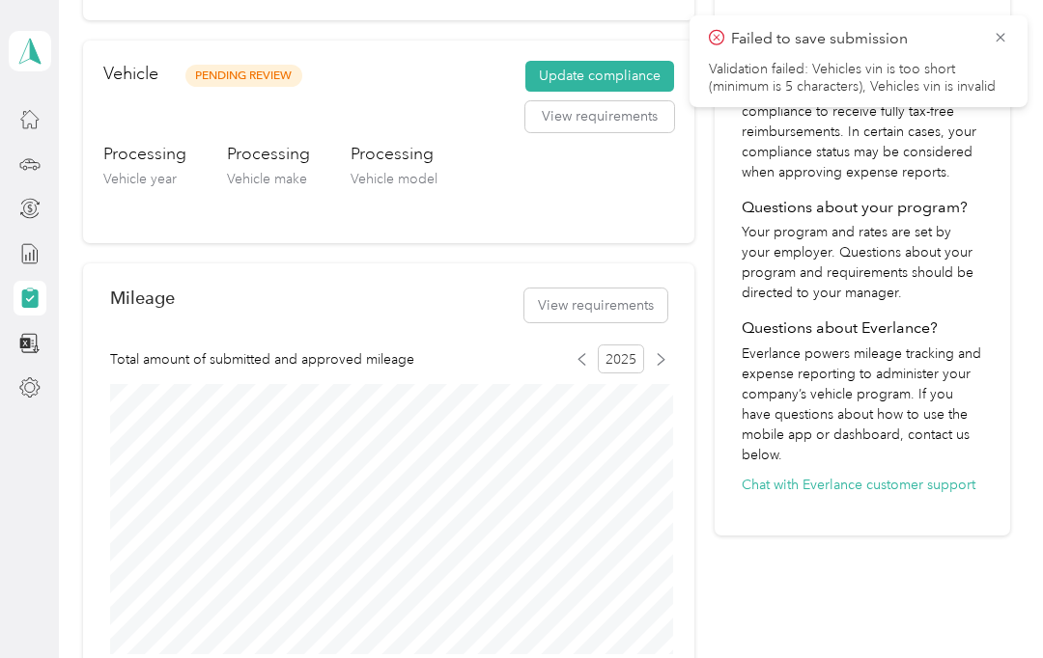
click at [1006, 38] on icon at bounding box center [1000, 37] width 15 height 17
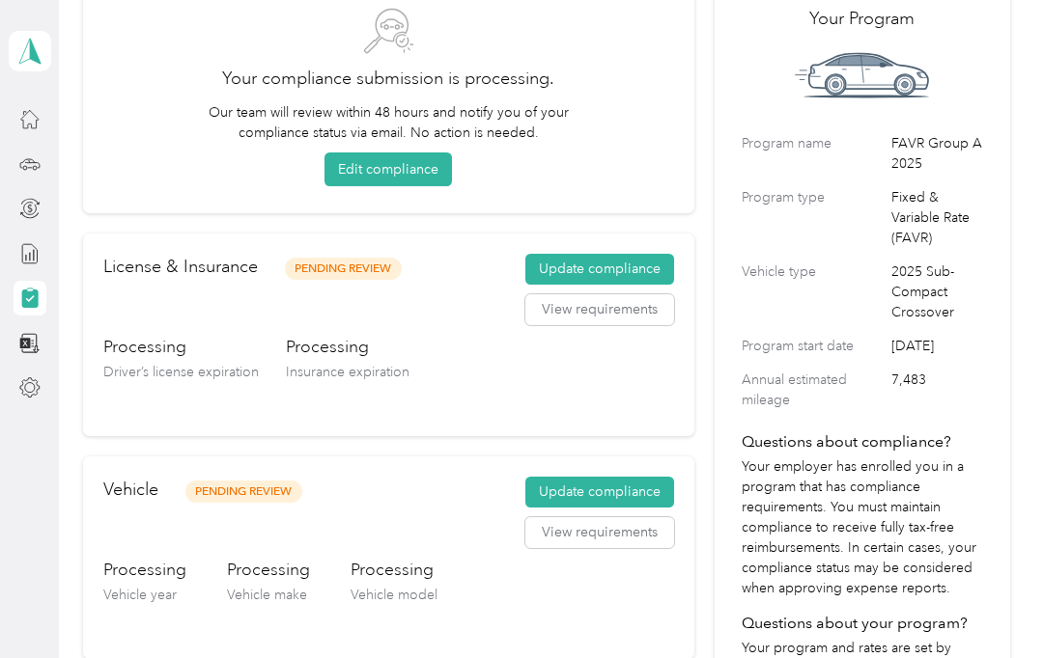
scroll to position [120, 0]
click at [87, 384] on div "Settings" at bounding box center [85, 388] width 75 height 47
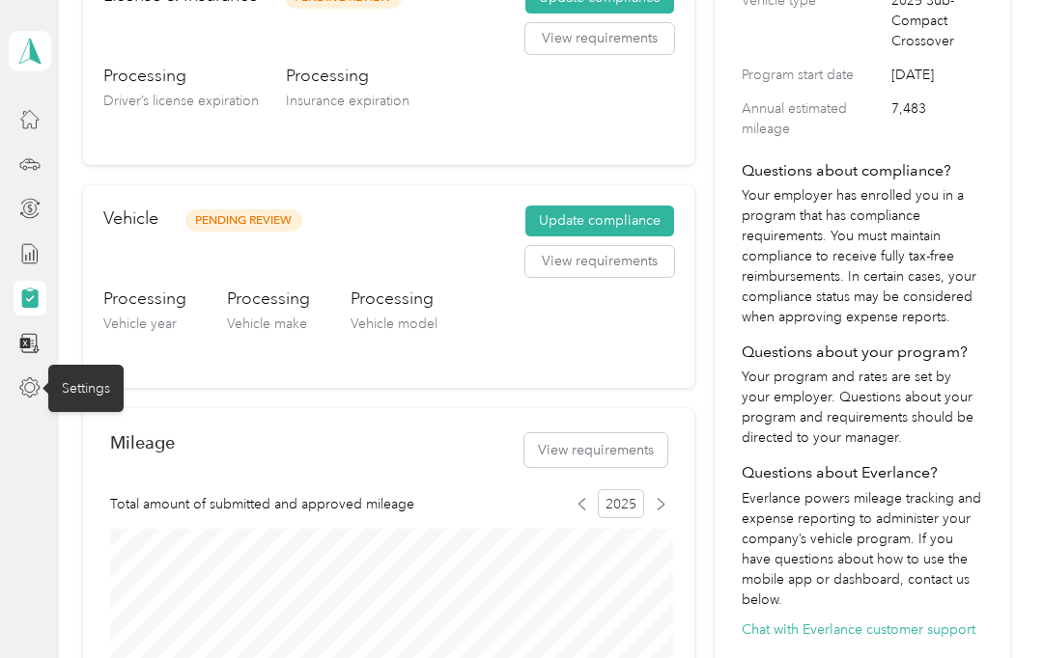
scroll to position [392, 0]
